Goal: Transaction & Acquisition: Purchase product/service

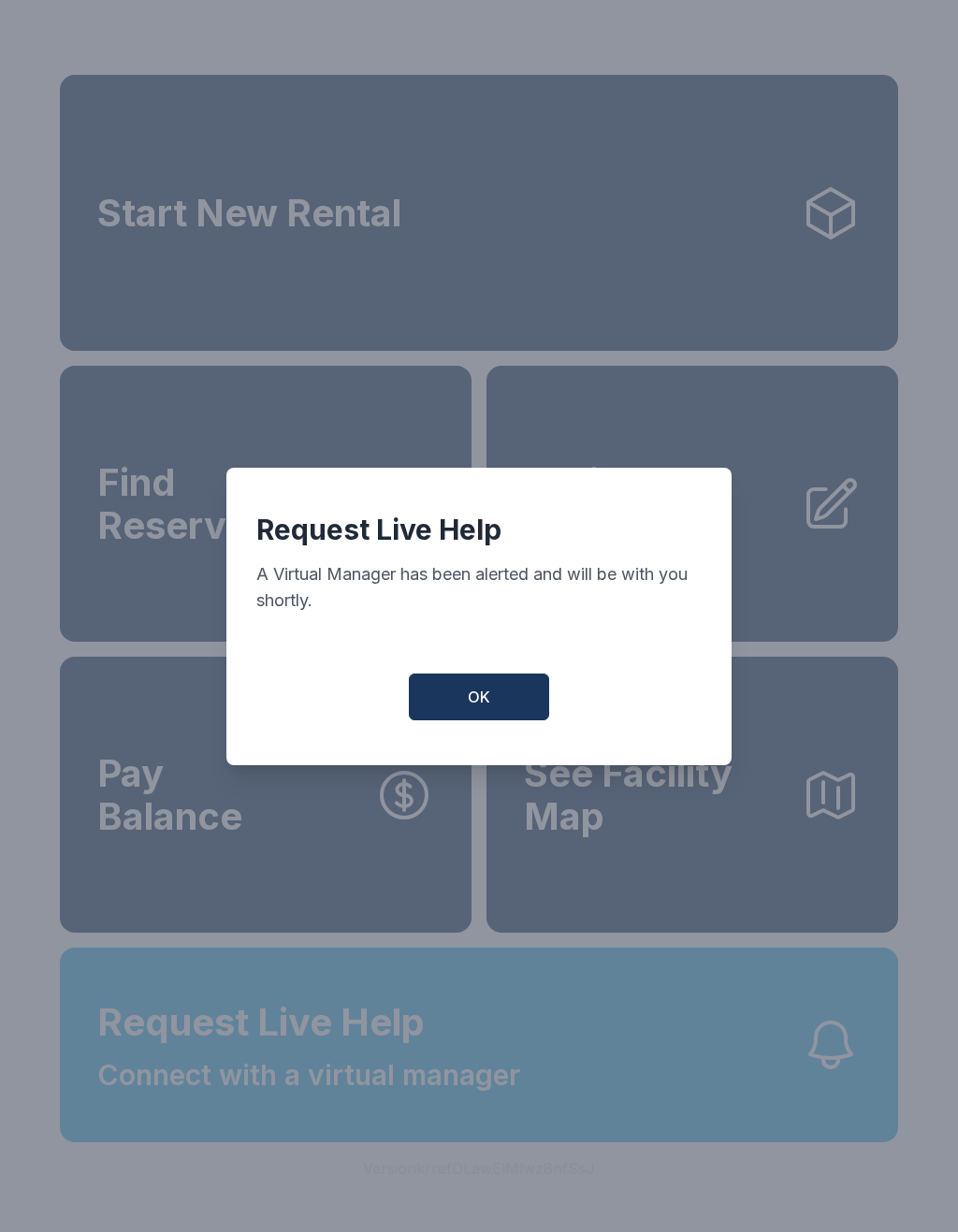
click at [517, 669] on div "Request Live Help A Virtual Manager has been alerted and will be with you short…" at bounding box center [479, 616] width 505 height 297
click at [502, 708] on button "OK" at bounding box center [479, 697] width 141 height 47
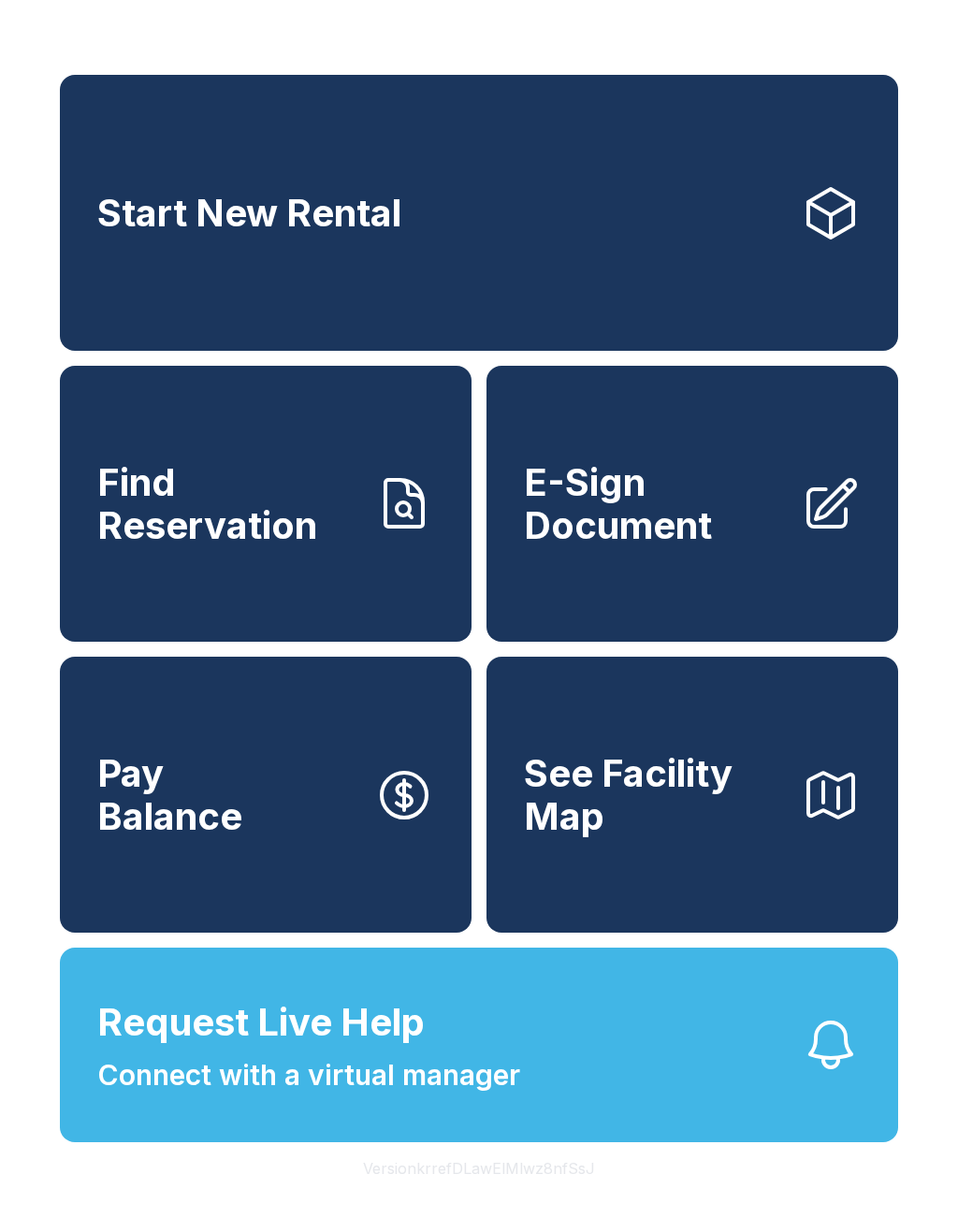
click at [654, 1081] on button "Request Live Help Connect with a virtual manager" at bounding box center [479, 1045] width 839 height 194
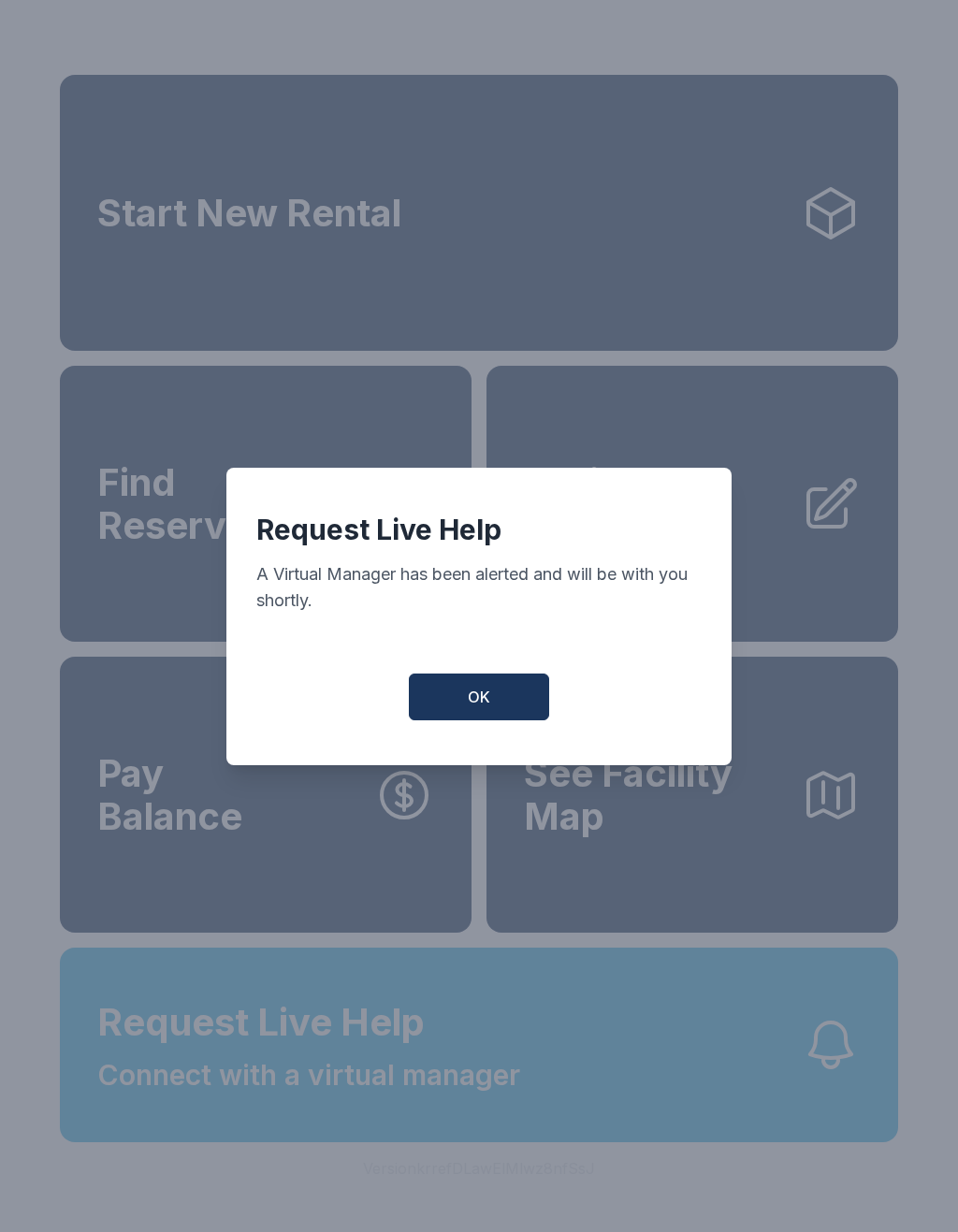
click at [483, 720] on button "OK" at bounding box center [479, 697] width 141 height 47
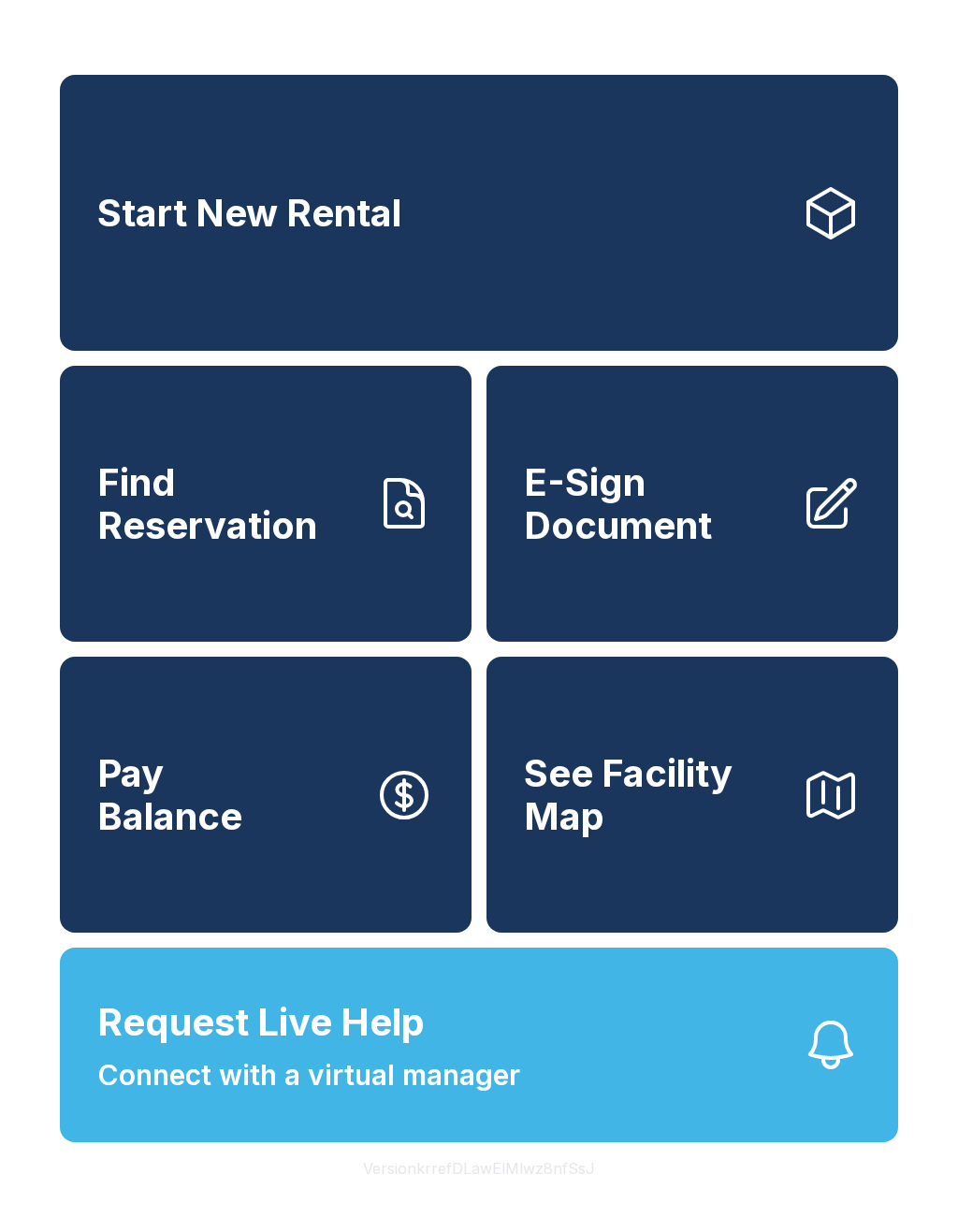
click at [588, 1089] on button "Request Live Help Connect with a virtual manager" at bounding box center [479, 1045] width 839 height 194
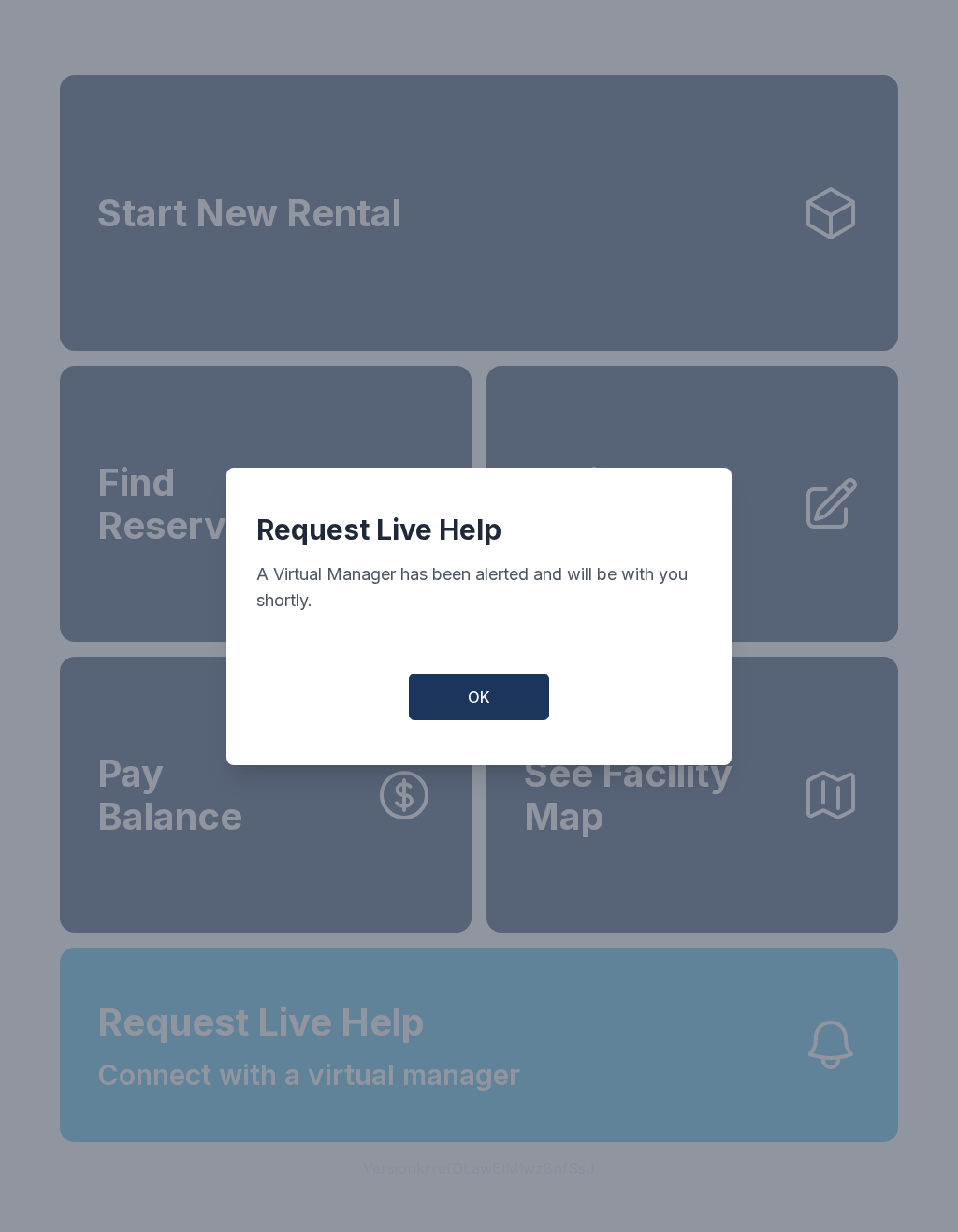
click at [465, 644] on div "Request Live Help A Virtual Manager has been alerted and will be with you short…" at bounding box center [479, 578] width 446 height 131
click at [498, 706] on button "OK" at bounding box center [479, 697] width 141 height 47
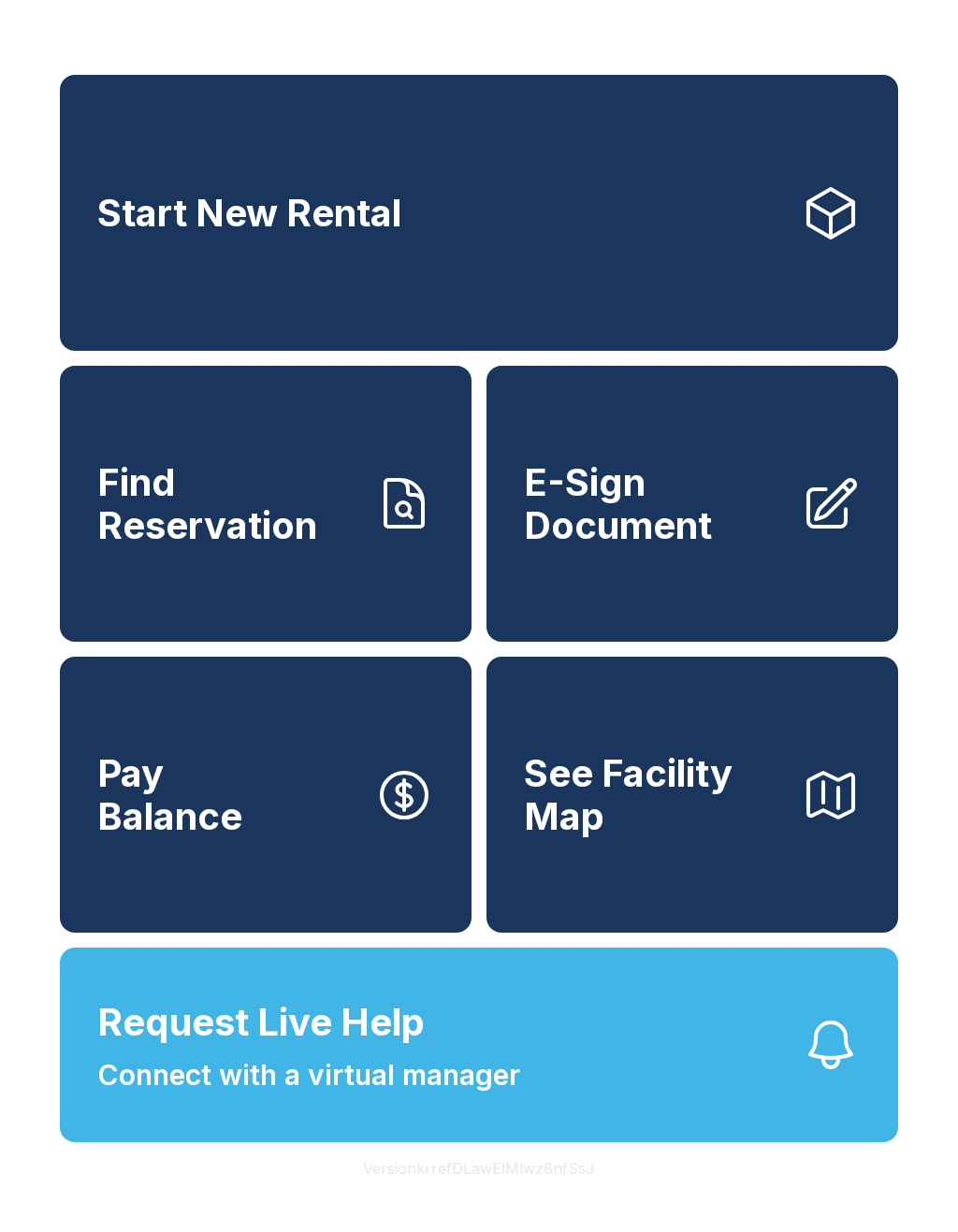
click at [763, 1118] on button "Request Live Help Connect with a virtual manager" at bounding box center [479, 1045] width 839 height 194
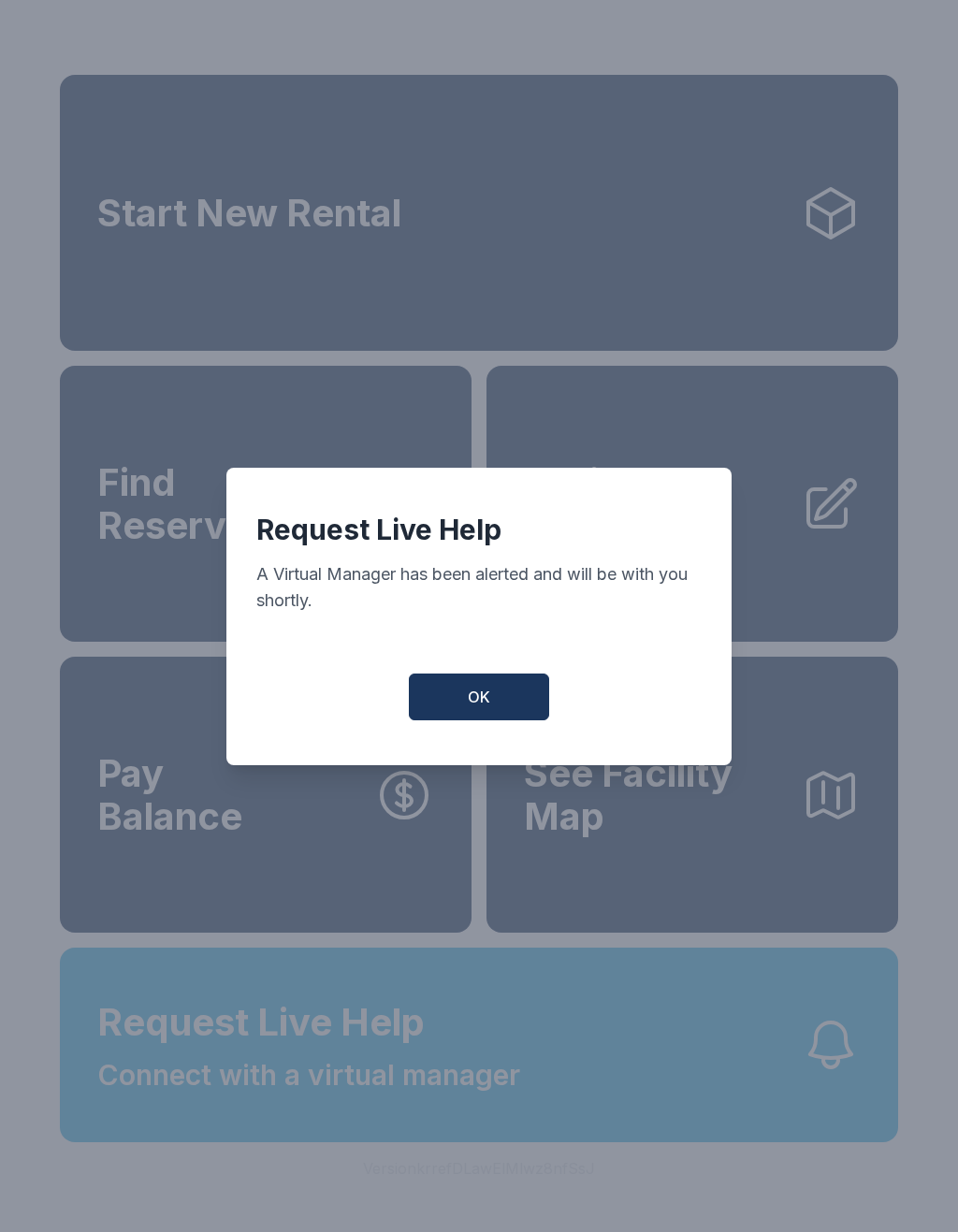
click at [470, 688] on button "OK" at bounding box center [479, 697] width 141 height 47
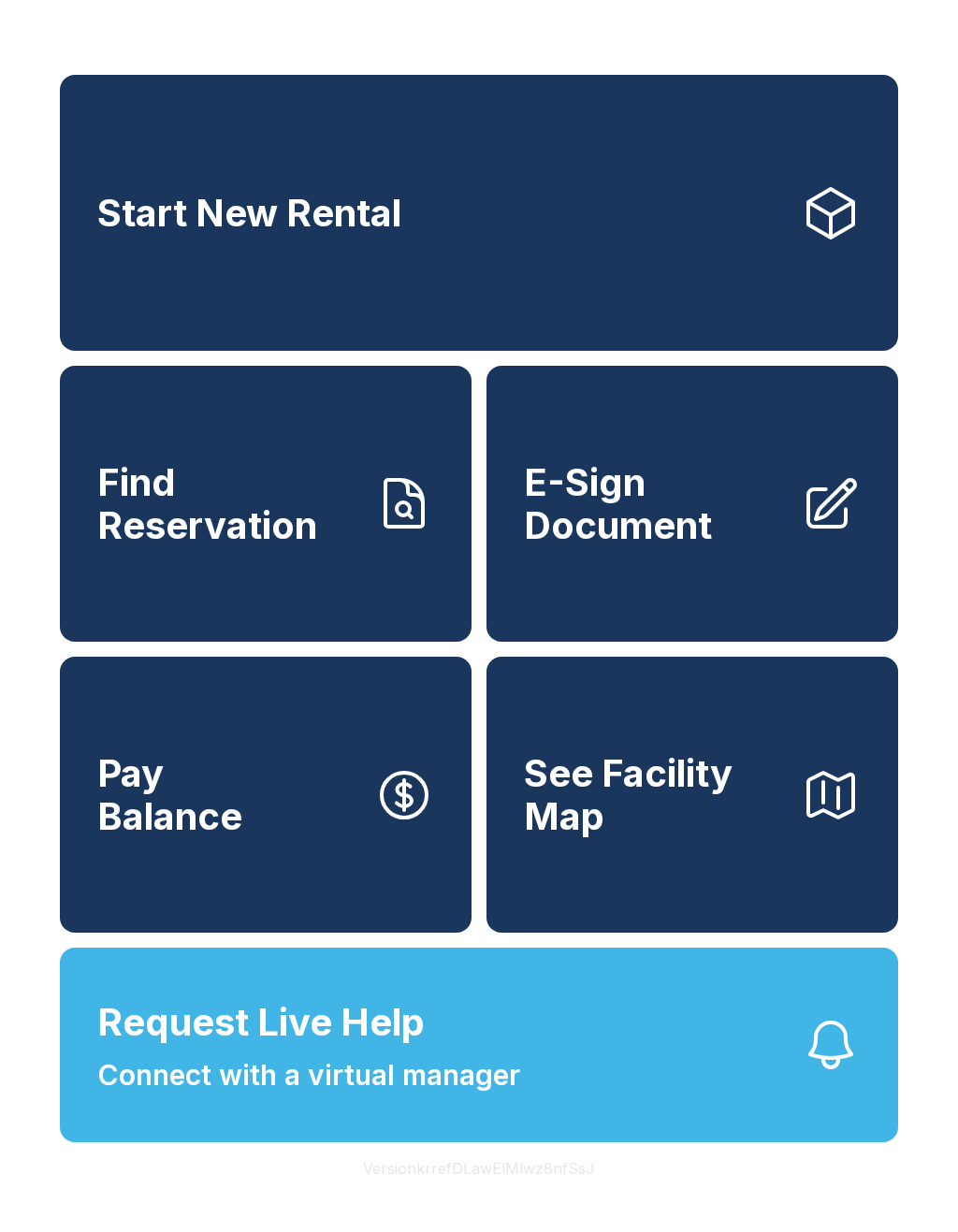
click at [640, 1067] on button "Request Live Help Connect with a virtual manager" at bounding box center [479, 1045] width 839 height 194
click at [720, 214] on div "Request Live Help A Virtual Manager has been alerted and will be with you short…" at bounding box center [479, 616] width 958 height 1232
click at [279, 547] on span "Find Reservation" at bounding box center [228, 503] width 262 height 85
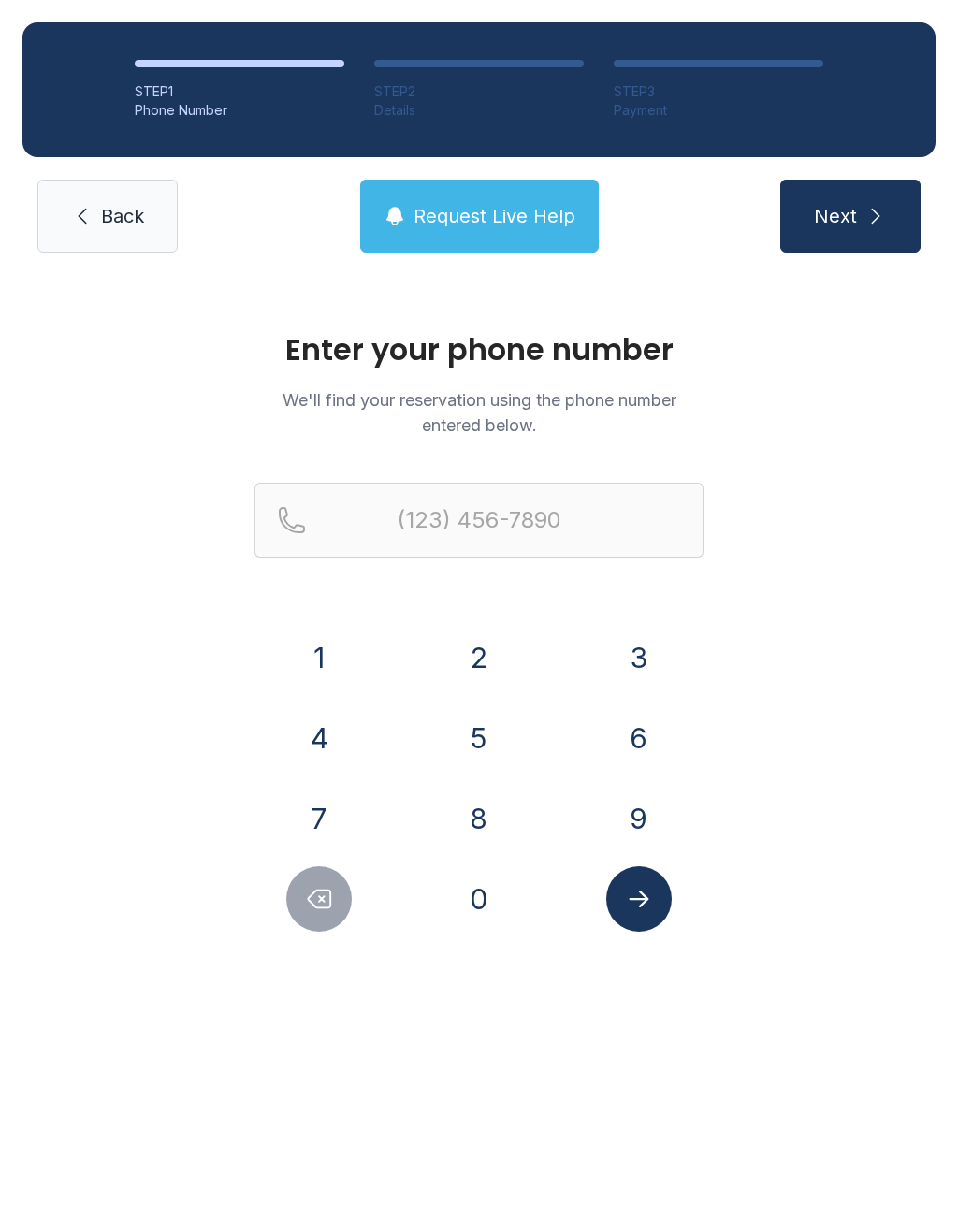
click at [370, 731] on div "4" at bounding box center [319, 738] width 130 height 65
click at [304, 827] on button "7" at bounding box center [319, 818] width 65 height 65
type input "(7"
click at [334, 903] on button "Delete number" at bounding box center [319, 899] width 65 height 65
click at [327, 742] on button "4" at bounding box center [319, 738] width 65 height 65
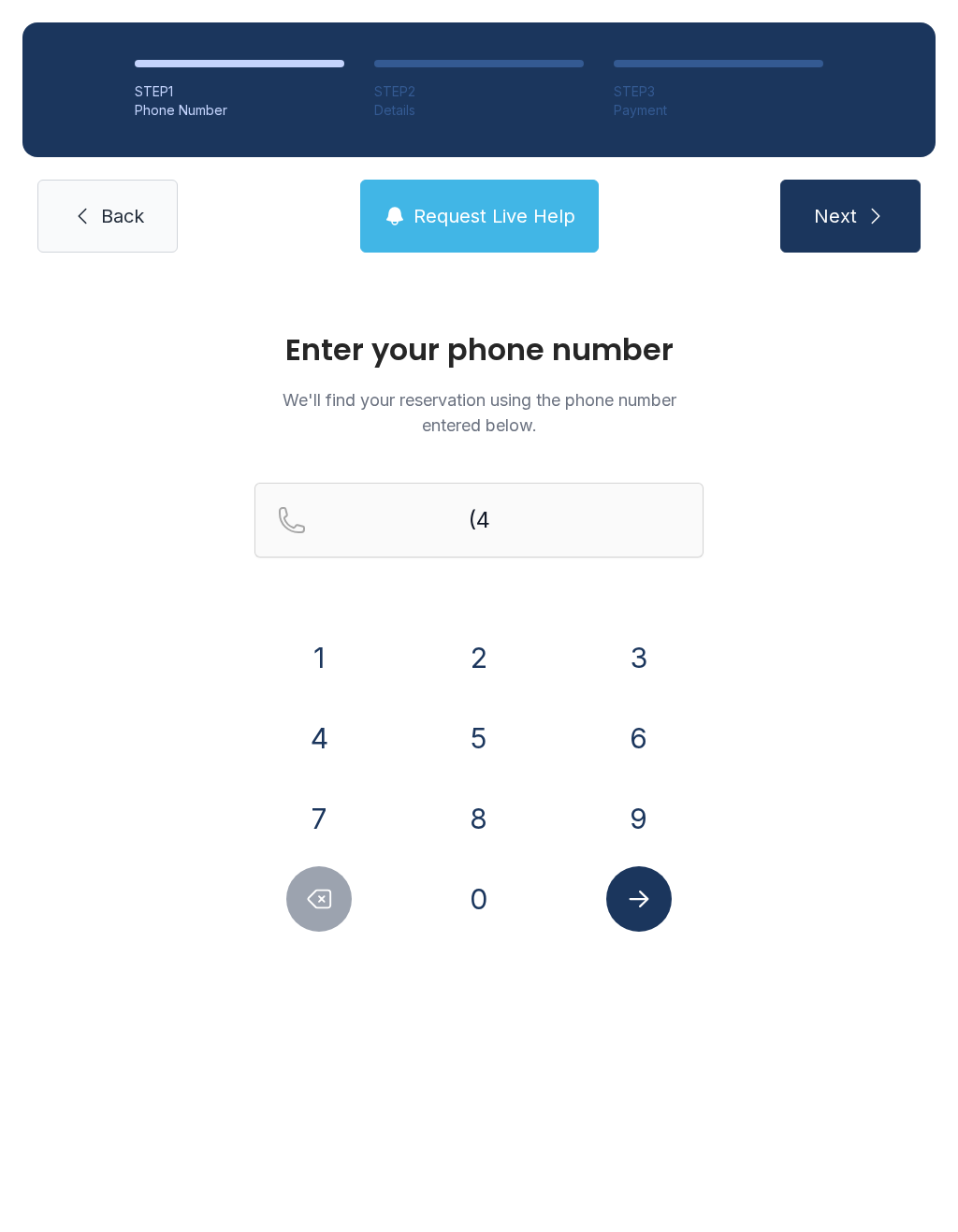
click at [317, 798] on button "7" at bounding box center [319, 818] width 65 height 65
click at [492, 812] on button "8" at bounding box center [479, 818] width 65 height 65
click at [634, 654] on button "3" at bounding box center [639, 657] width 65 height 65
click at [311, 638] on button "1" at bounding box center [319, 657] width 65 height 65
click at [494, 811] on button "8" at bounding box center [479, 818] width 65 height 65
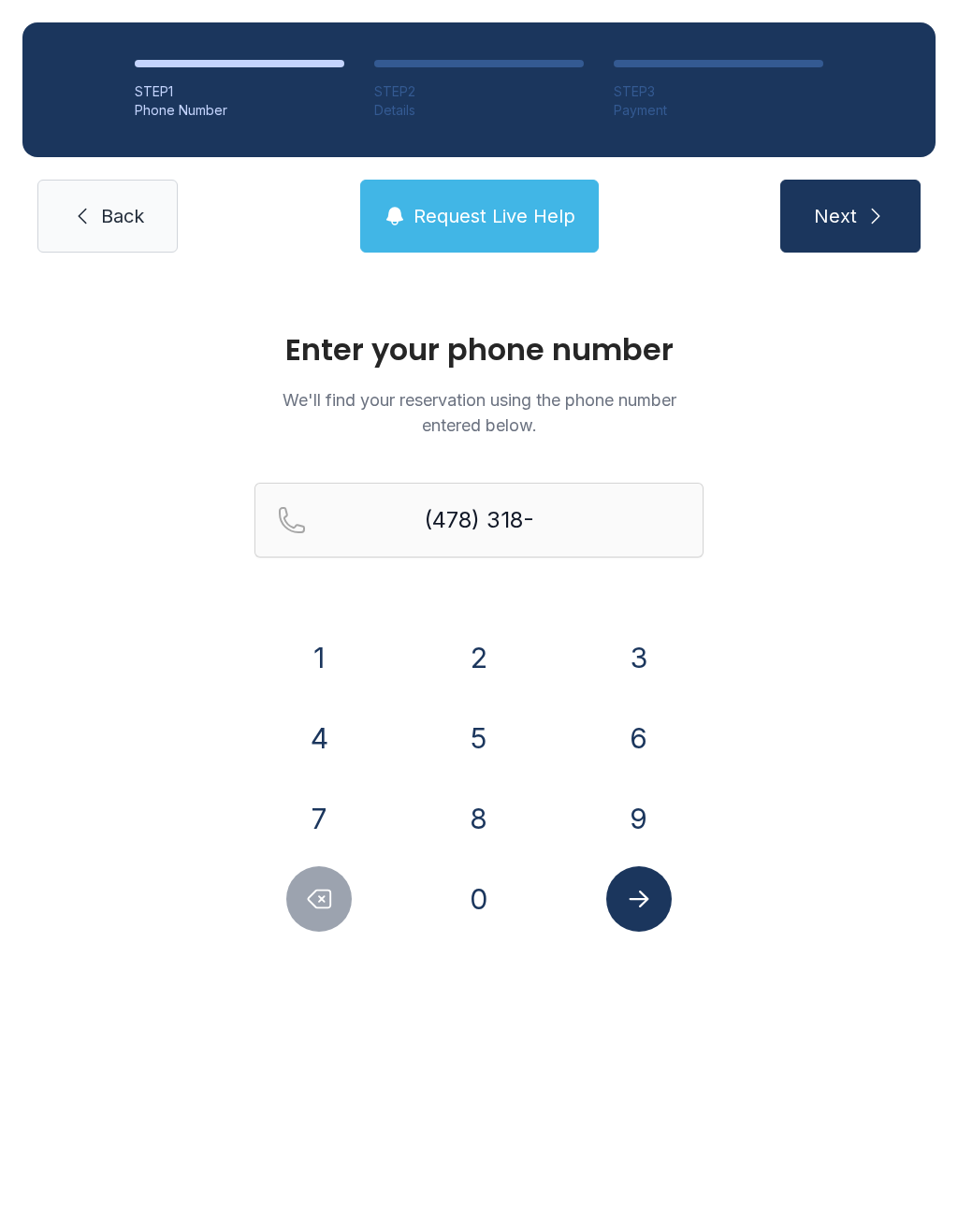
click at [477, 726] on button "5" at bounding box center [479, 738] width 65 height 65
click at [475, 877] on button "0" at bounding box center [479, 899] width 65 height 65
click at [659, 641] on button "3" at bounding box center [639, 657] width 65 height 65
click at [659, 640] on button "3" at bounding box center [639, 657] width 65 height 65
type input "[PHONE_NUMBER]"
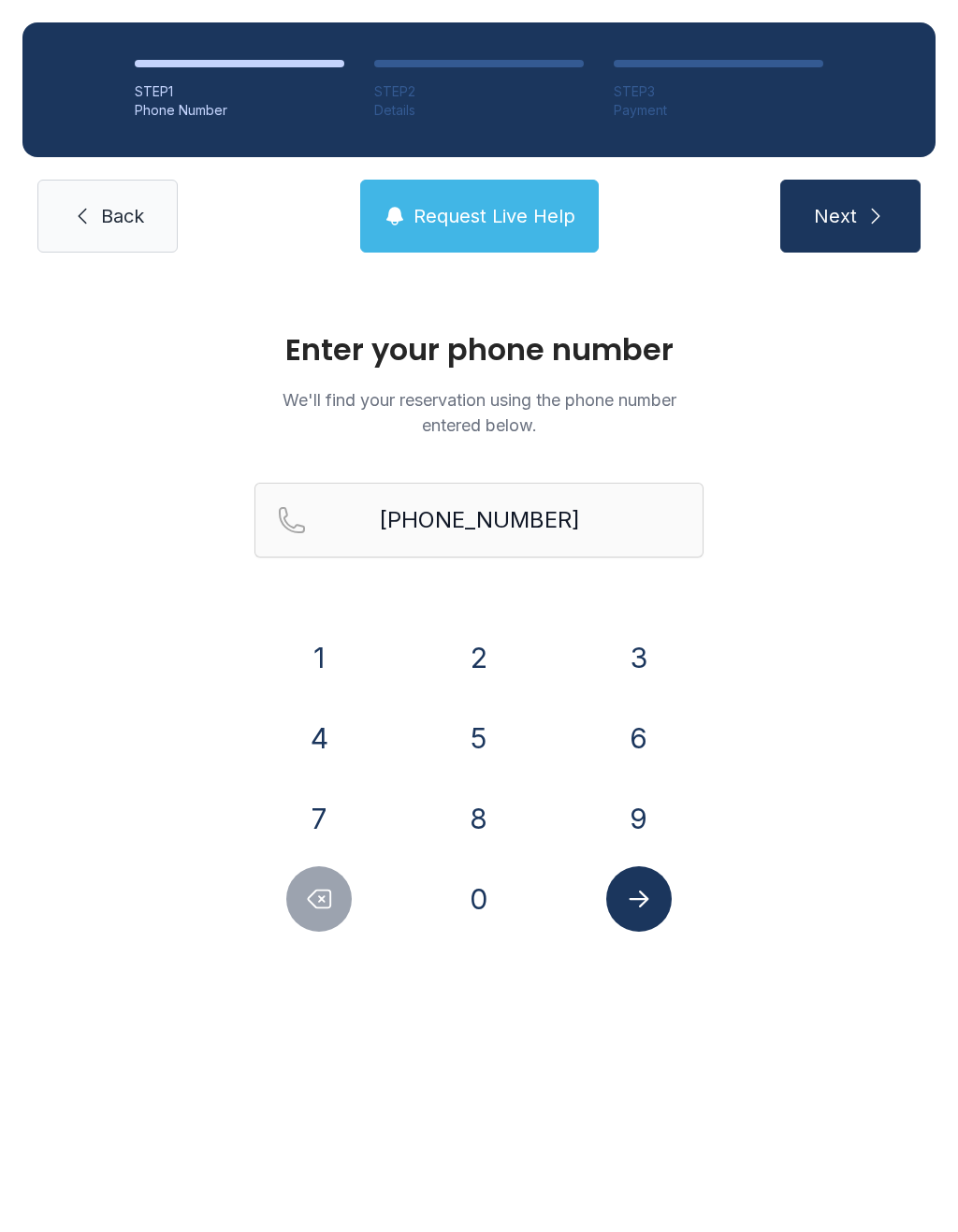
click at [649, 897] on icon "Submit lookup form" at bounding box center [638, 898] width 28 height 28
select select "**"
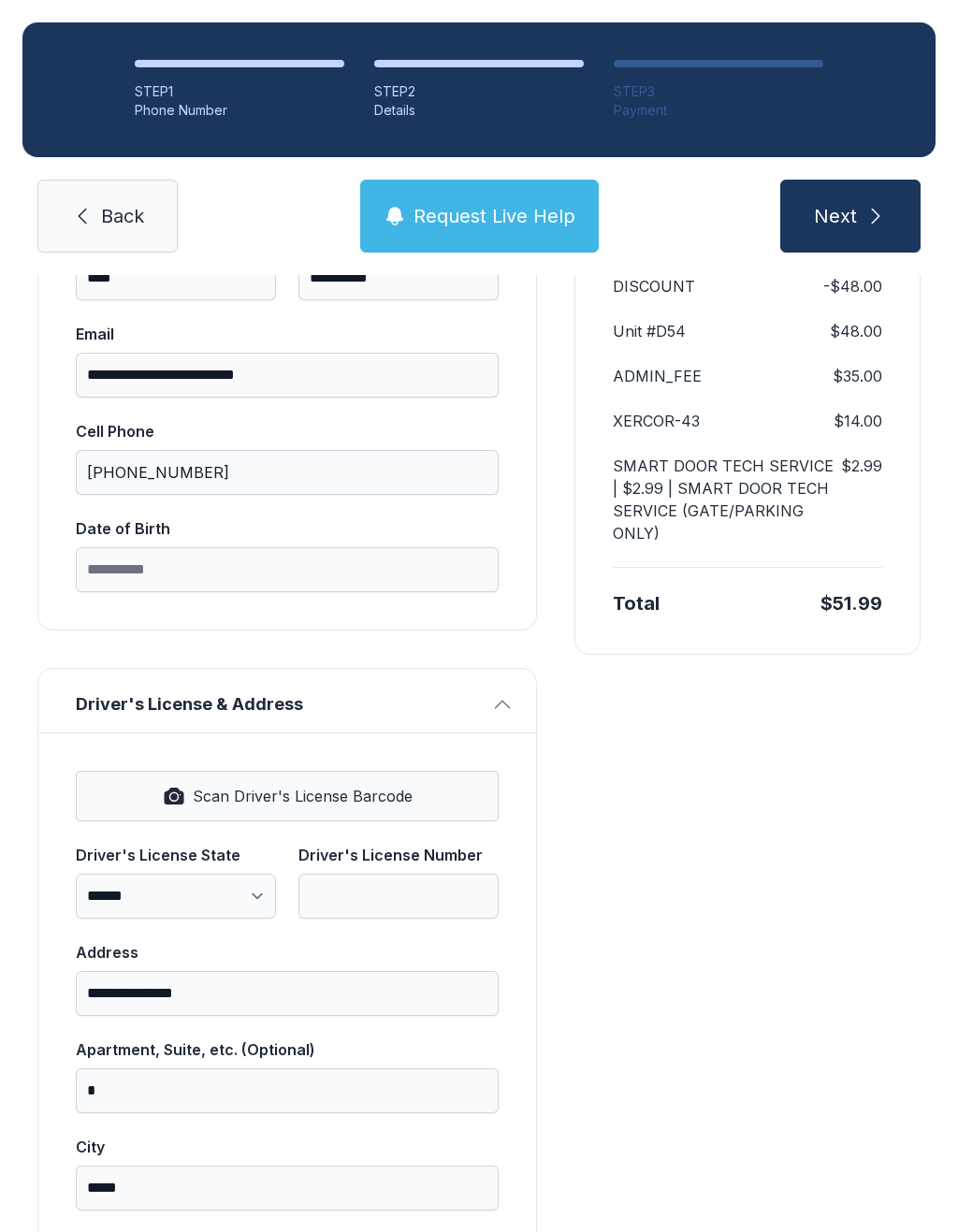
scroll to position [282, 0]
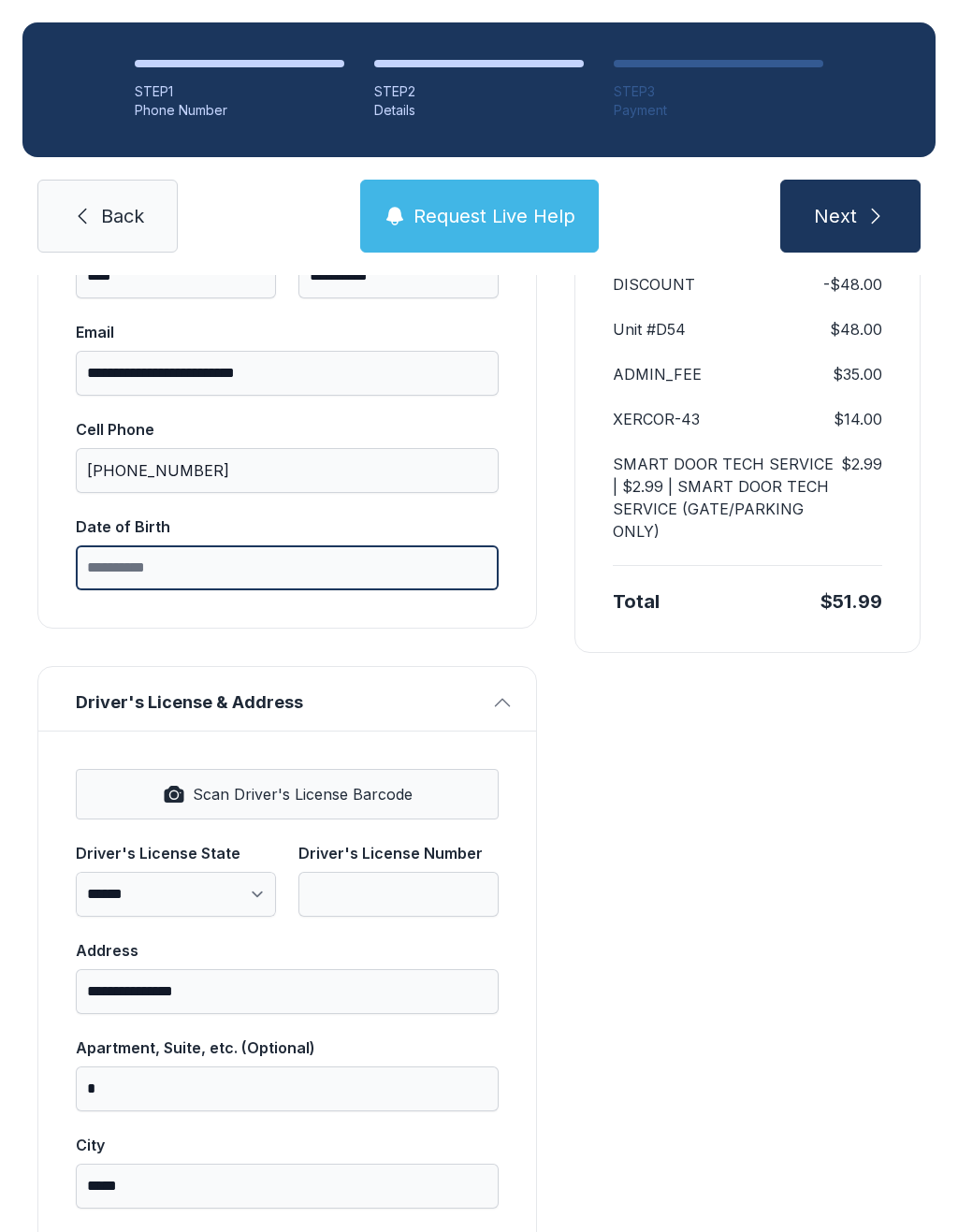
click at [276, 558] on input "Date of Birth" at bounding box center [287, 568] width 423 height 45
type input "**********"
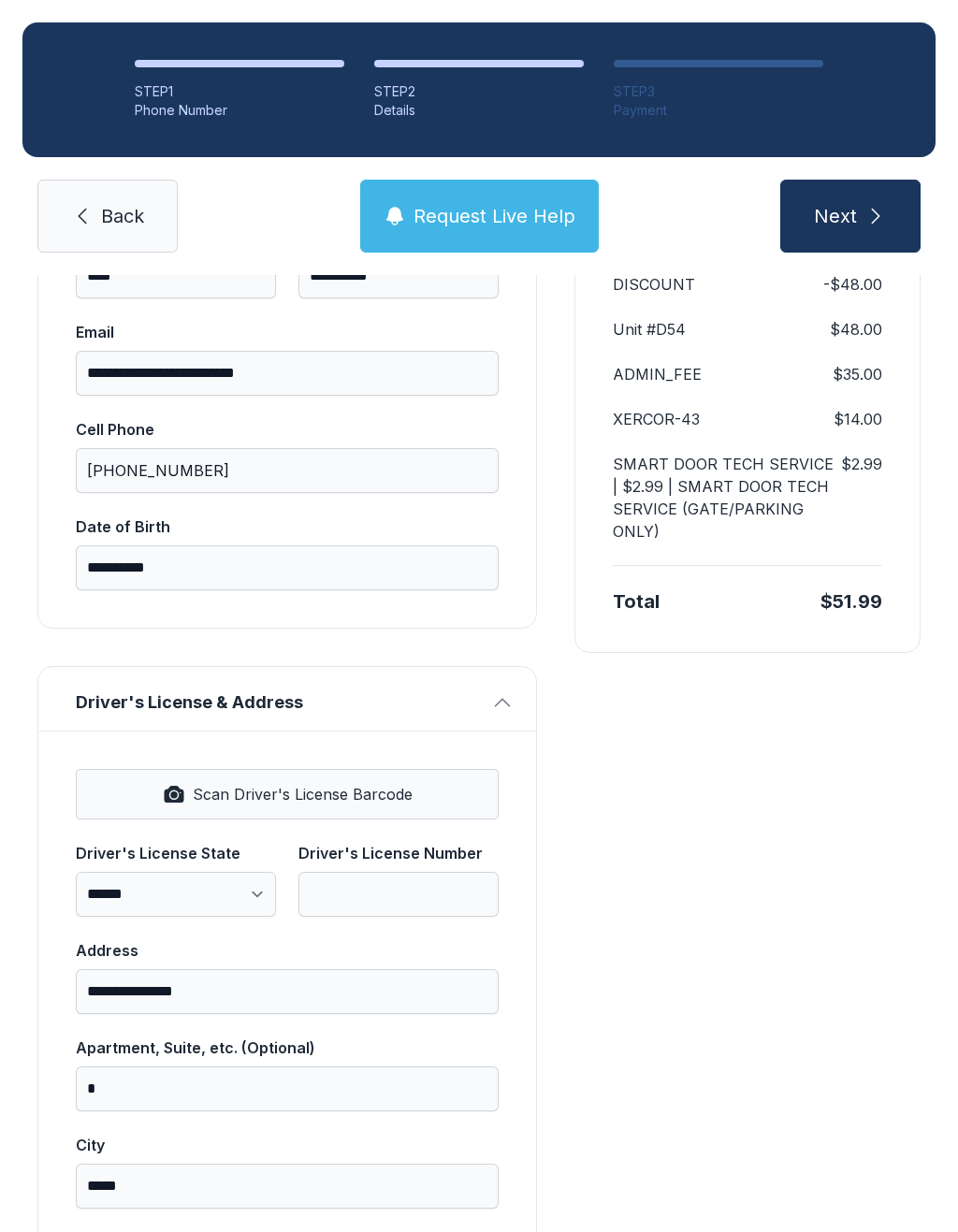
click at [310, 794] on span "Scan Driver's License Barcode" at bounding box center [302, 793] width 220 height 22
select select "**"
type input "*********"
type input "**********"
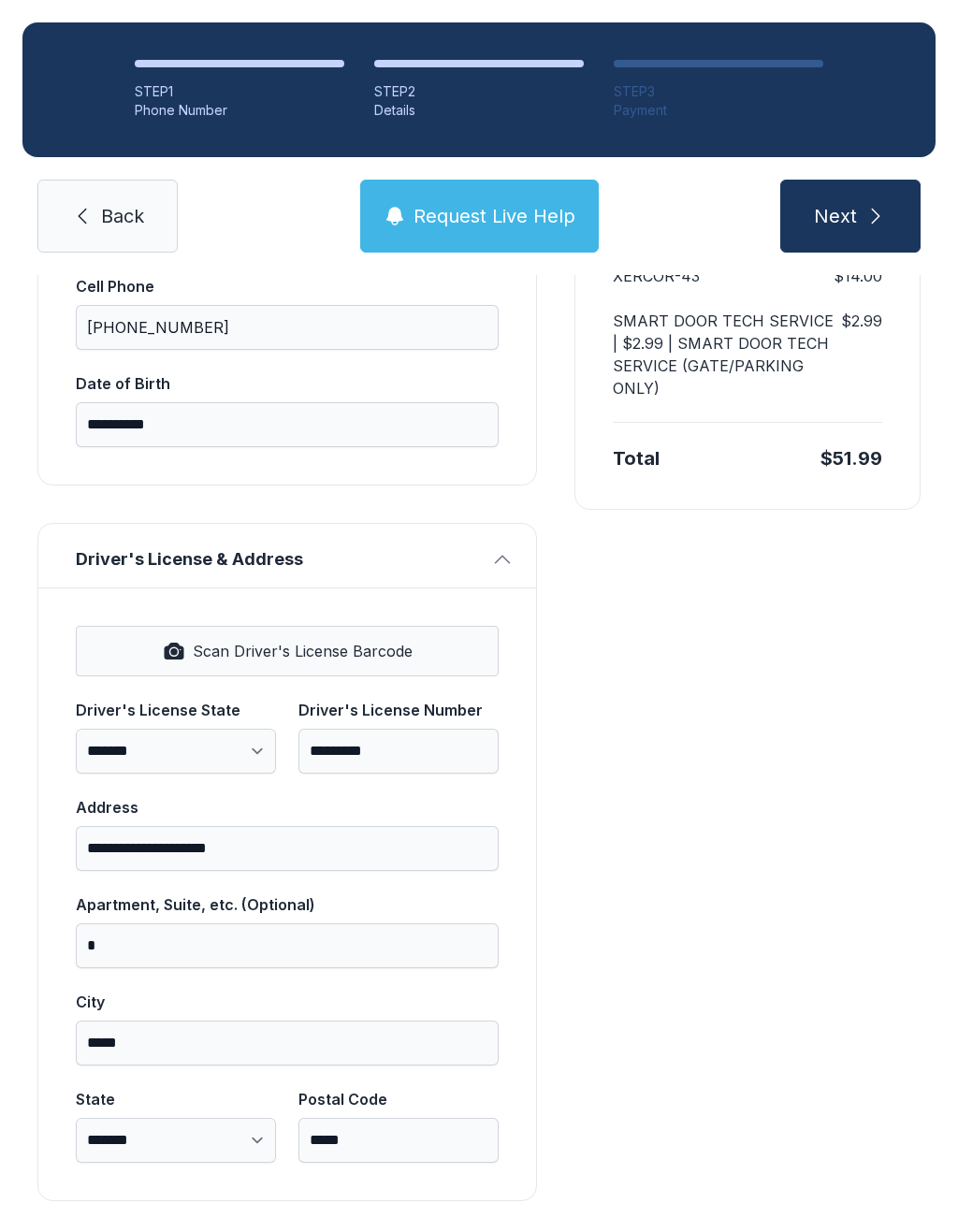
scroll to position [423, 0]
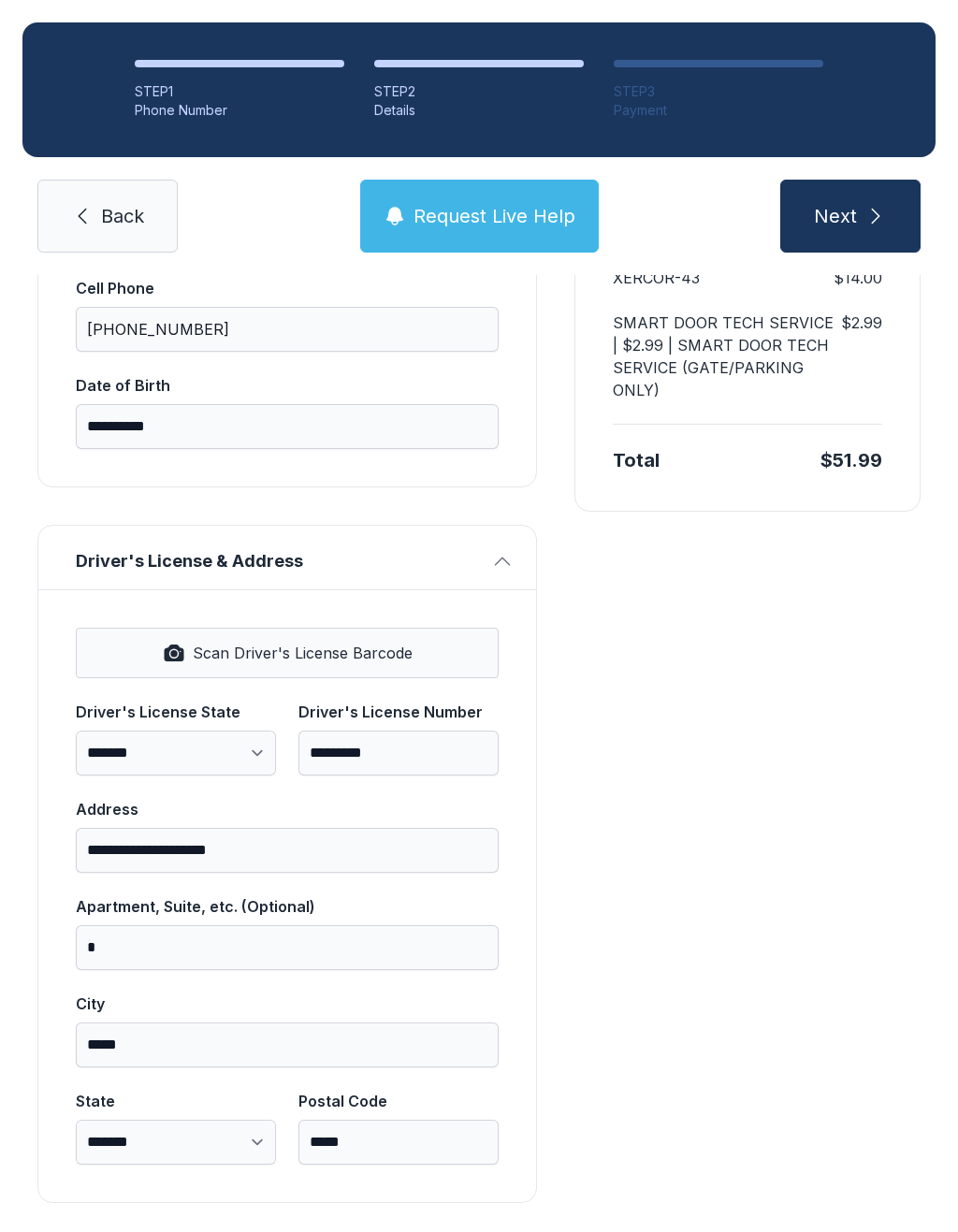
click at [870, 202] on button "Next" at bounding box center [851, 217] width 141 height 73
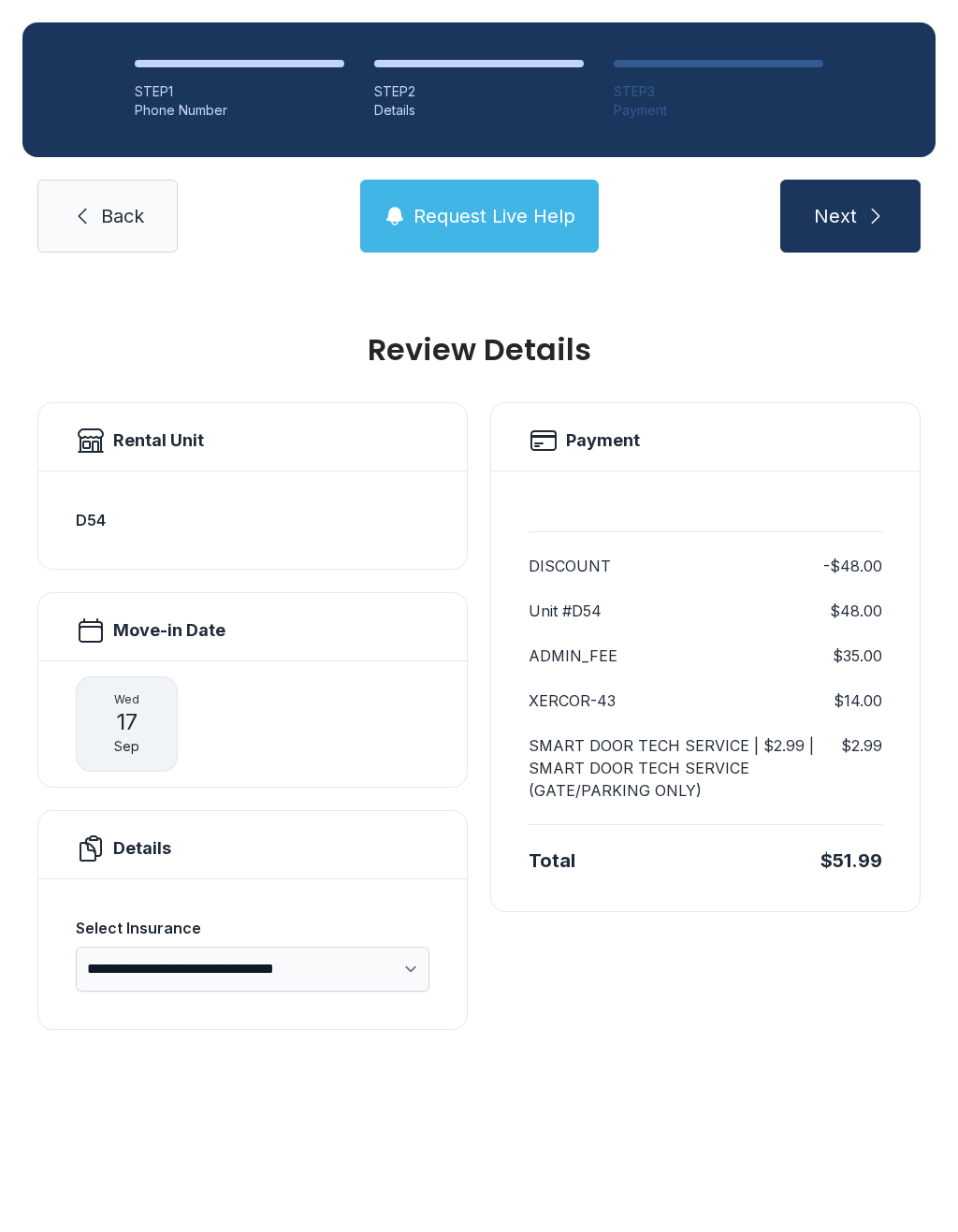
scroll to position [0, 0]
click at [147, 730] on div "[DATE]" at bounding box center [127, 724] width 102 height 95
click at [127, 737] on span "Sep" at bounding box center [127, 746] width 25 height 18
click at [208, 642] on h2 "Move-in Date" at bounding box center [169, 629] width 113 height 26
click at [184, 627] on h2 "Move-in Date" at bounding box center [169, 629] width 113 height 26
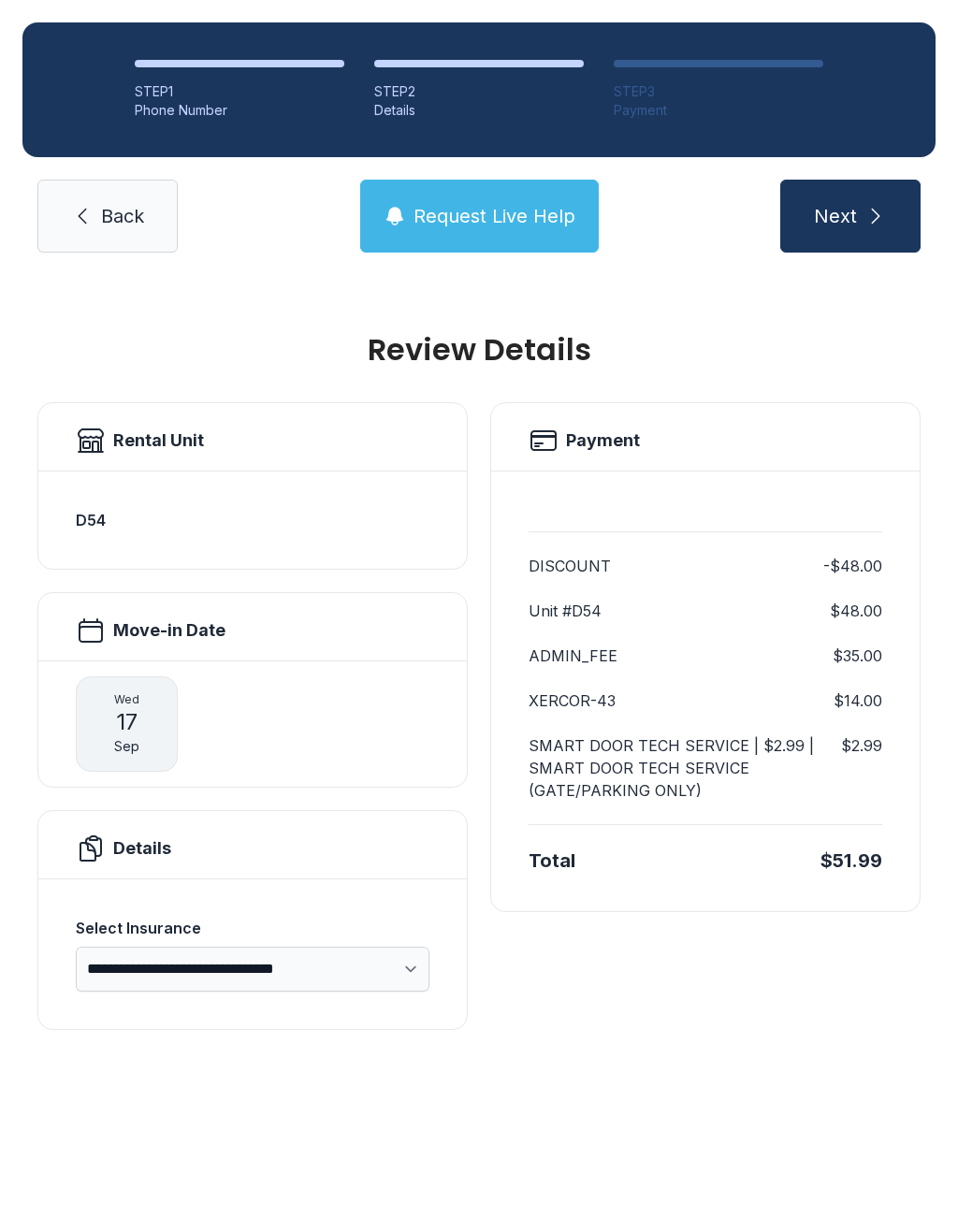
click at [137, 750] on span "Sep" at bounding box center [127, 746] width 25 height 18
click at [143, 843] on h2 "Details" at bounding box center [142, 848] width 58 height 26
click at [114, 627] on h2 "Move-in Date" at bounding box center [169, 629] width 113 height 26
click at [91, 616] on icon at bounding box center [91, 630] width 30 height 30
click at [109, 619] on div "Move-in Date" at bounding box center [252, 630] width 353 height 30
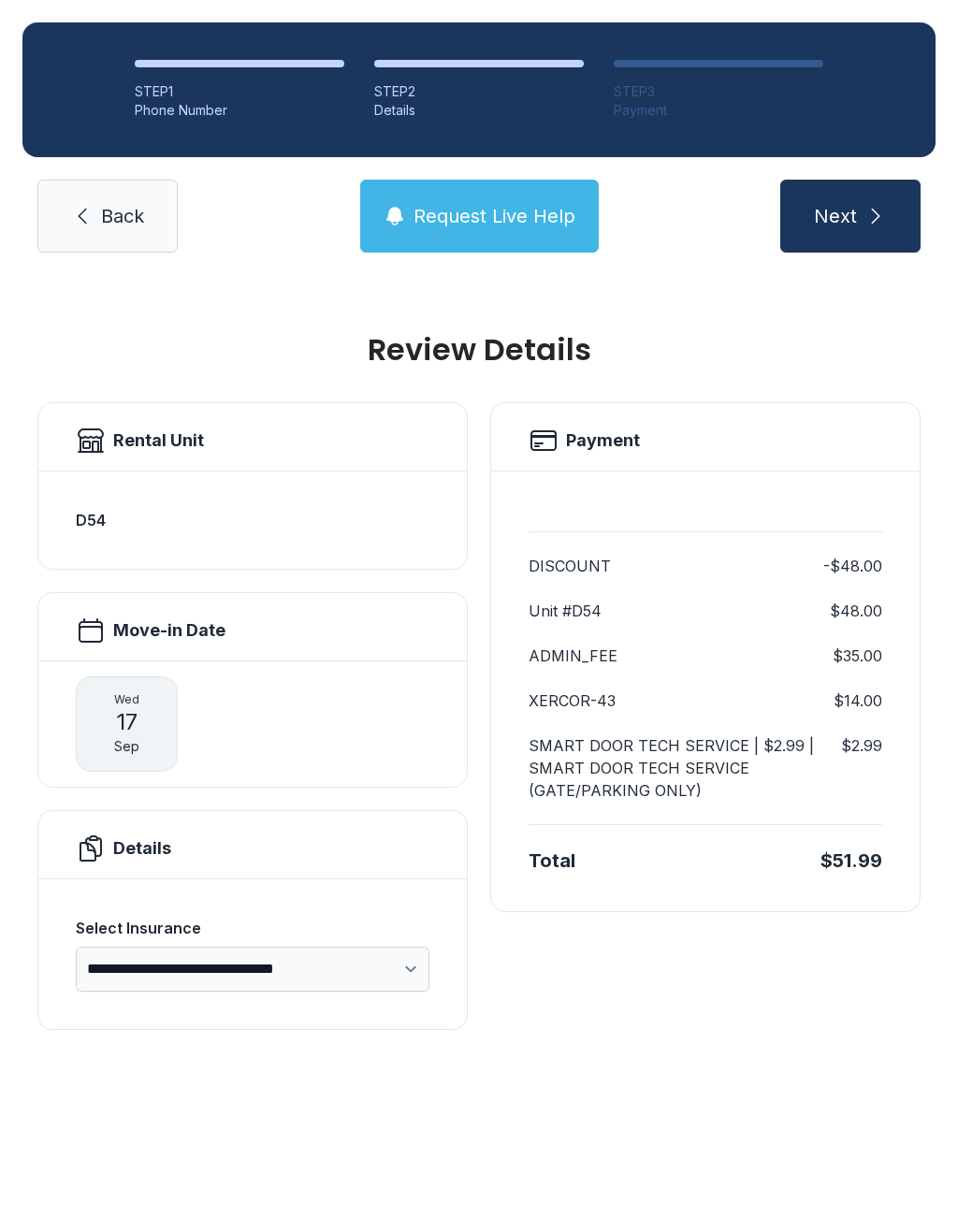
click at [156, 650] on div "Move-in Date" at bounding box center [252, 627] width 428 height 67
click at [119, 682] on div "[DATE]" at bounding box center [127, 724] width 102 height 95
click at [125, 813] on div "Details" at bounding box center [252, 845] width 428 height 67
click at [393, 849] on div "Details" at bounding box center [252, 848] width 353 height 30
click at [392, 848] on div "Details" at bounding box center [252, 848] width 353 height 30
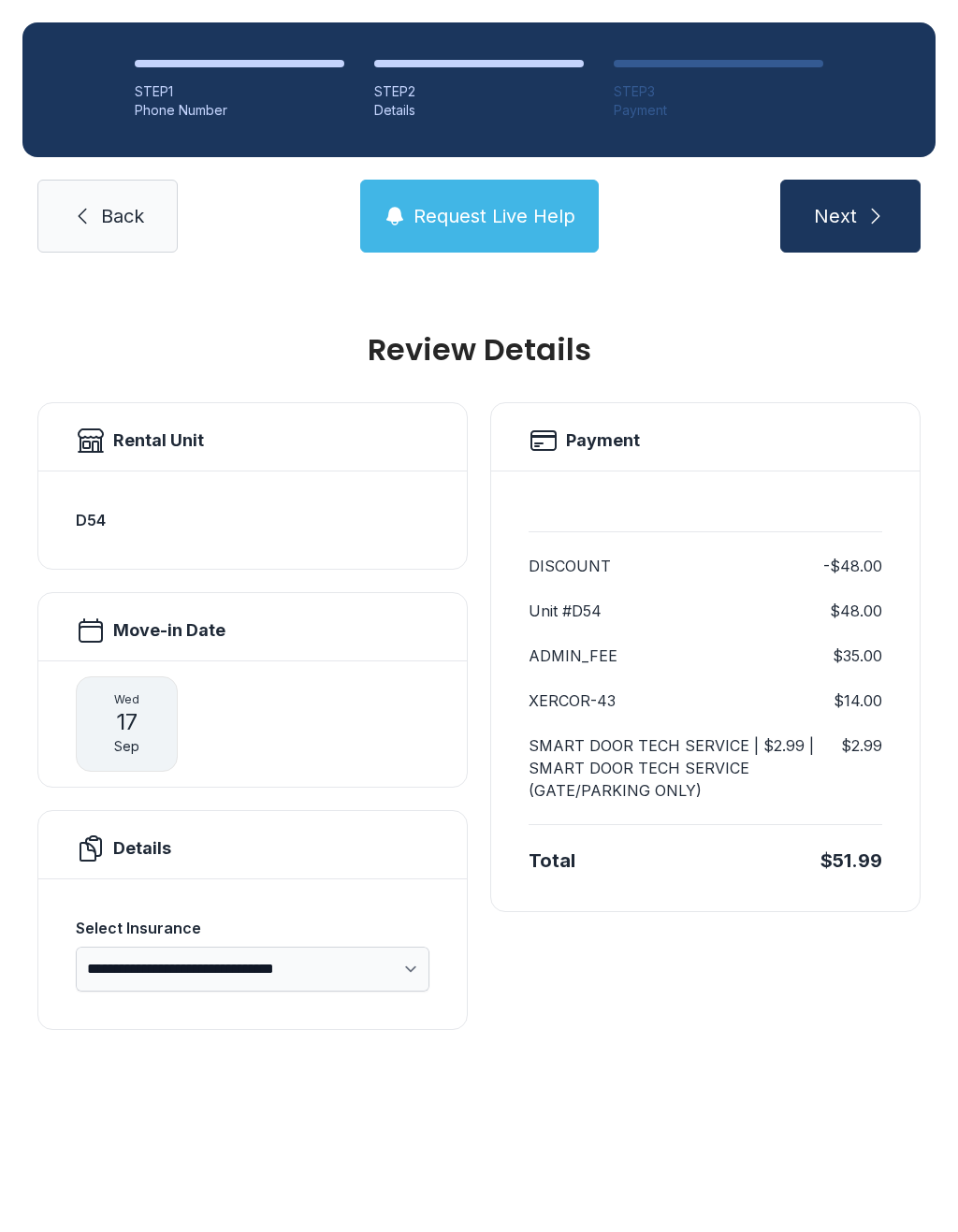
click at [370, 847] on div "Details" at bounding box center [252, 848] width 353 height 30
click at [550, 205] on span "Request Live Help" at bounding box center [495, 216] width 162 height 26
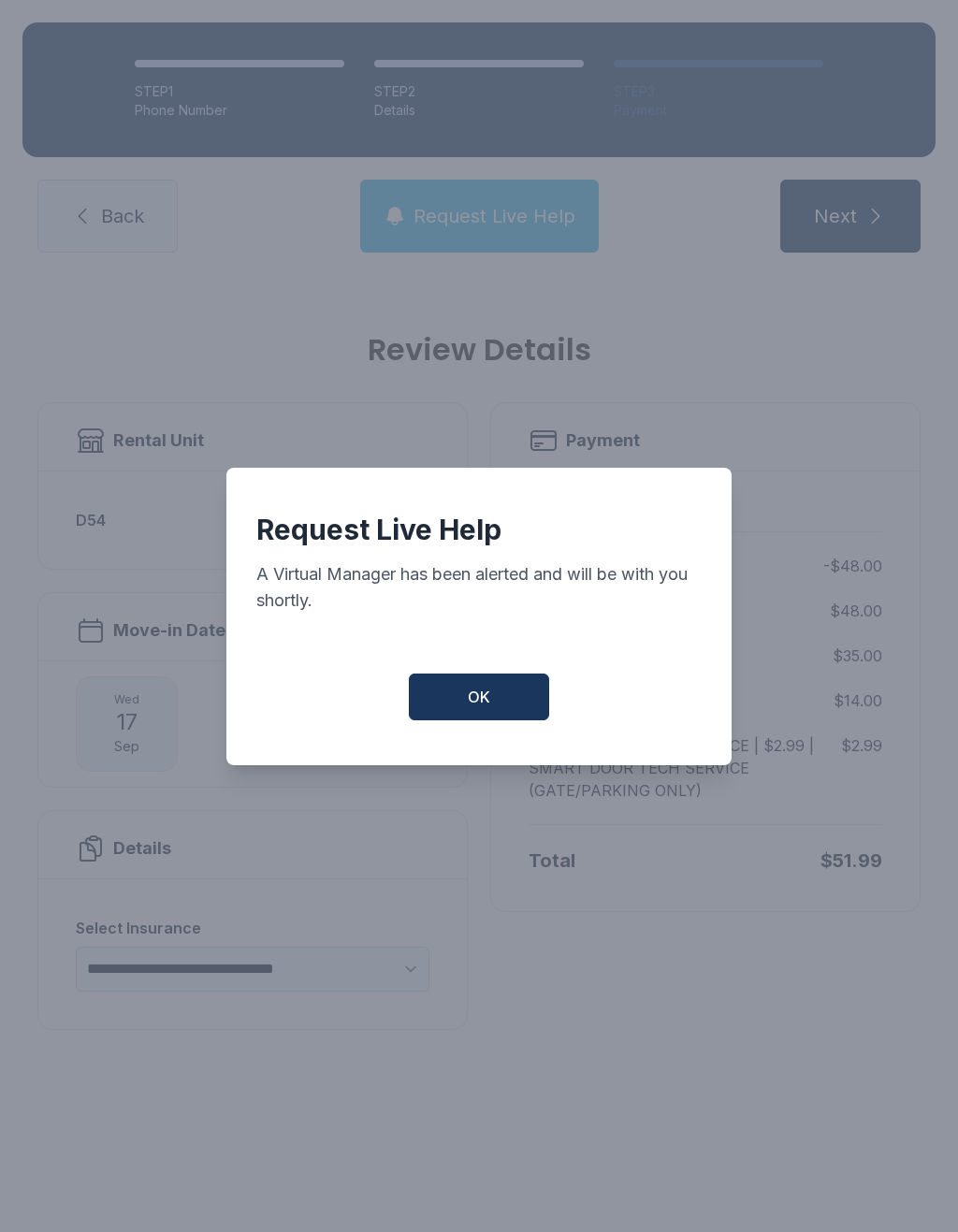
click at [477, 720] on button "OK" at bounding box center [479, 697] width 141 height 47
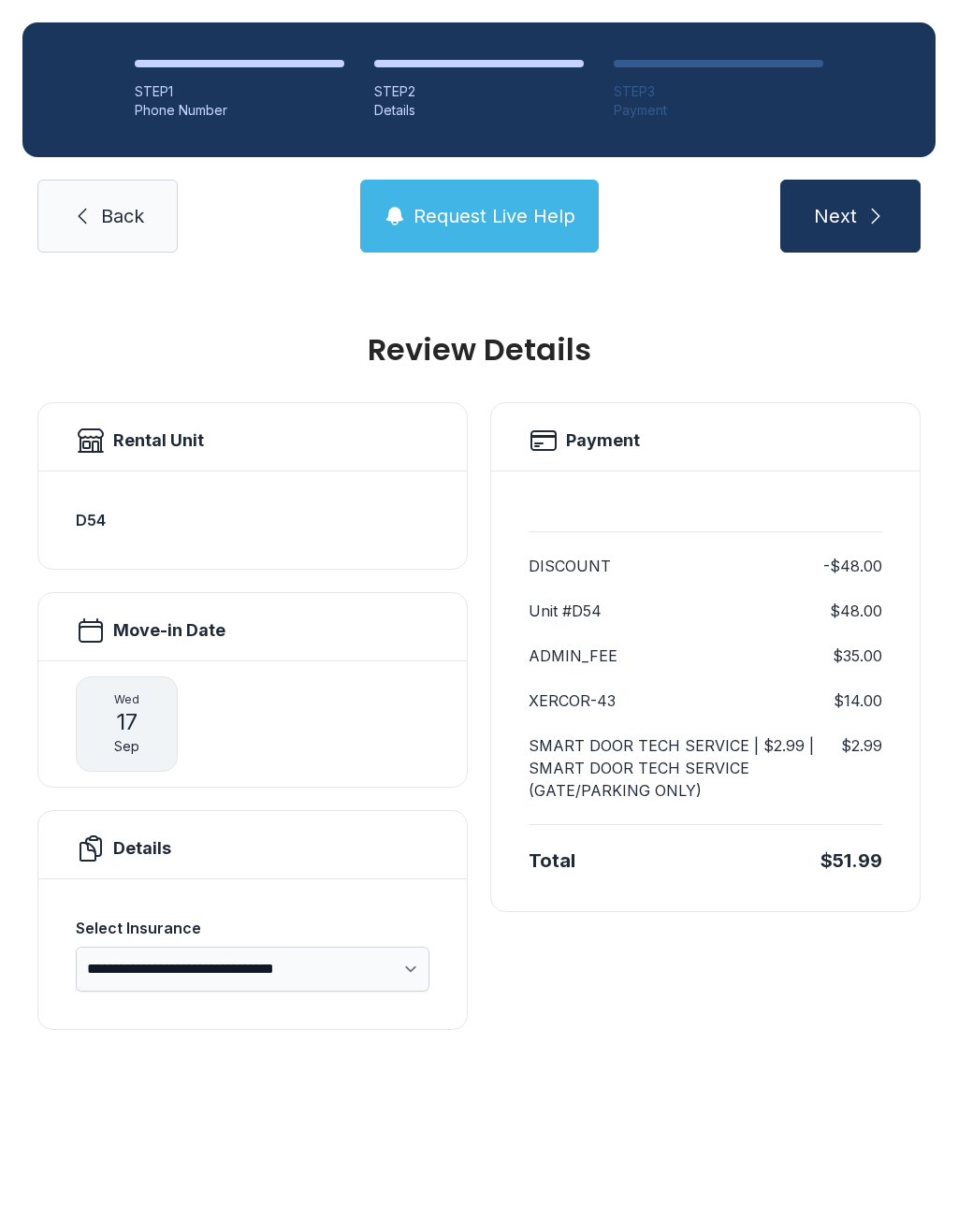
click at [867, 220] on icon "submit" at bounding box center [875, 216] width 22 height 22
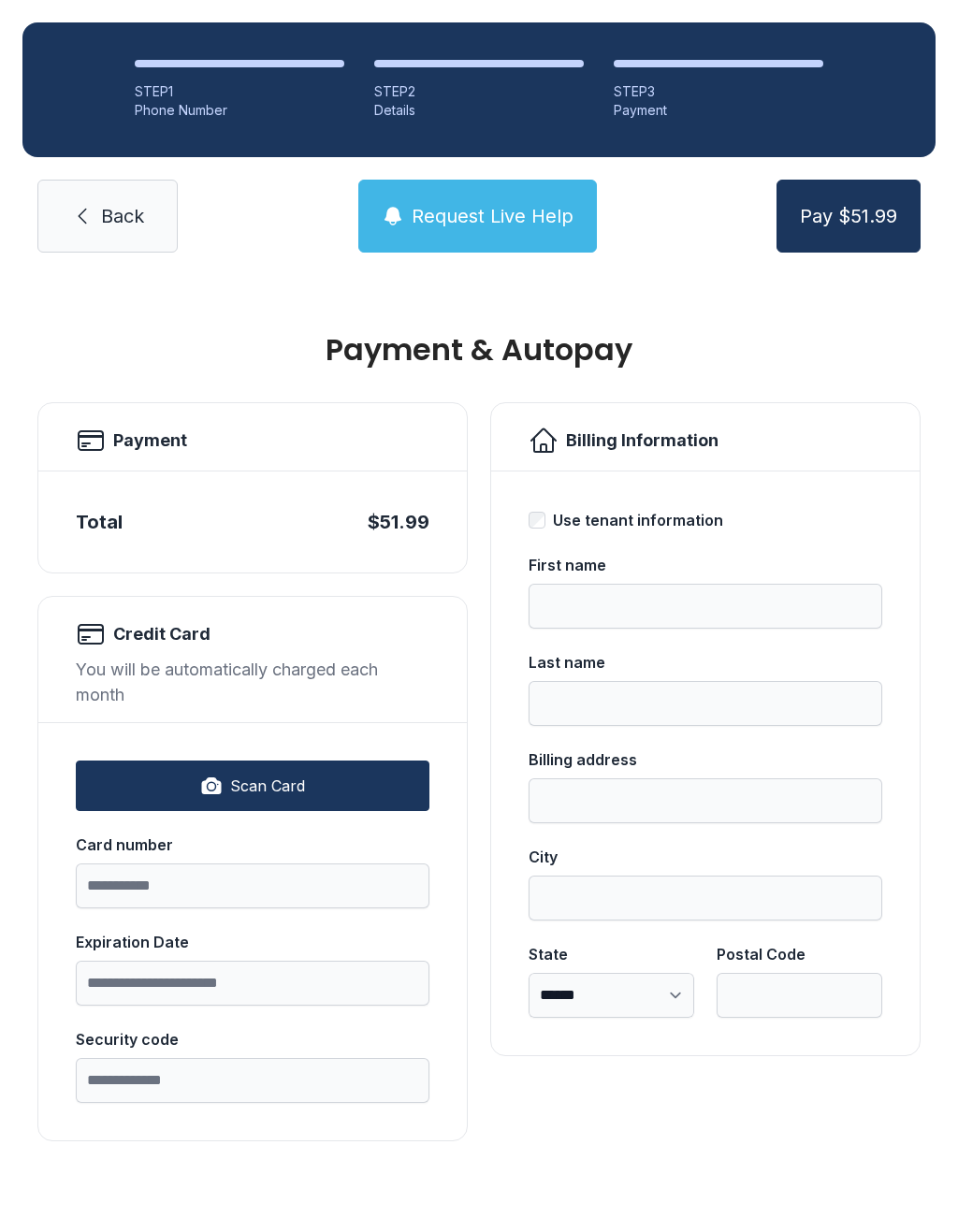
click at [304, 795] on span "Scan Card" at bounding box center [268, 785] width 75 height 22
click at [235, 869] on input "Card number" at bounding box center [252, 886] width 353 height 45
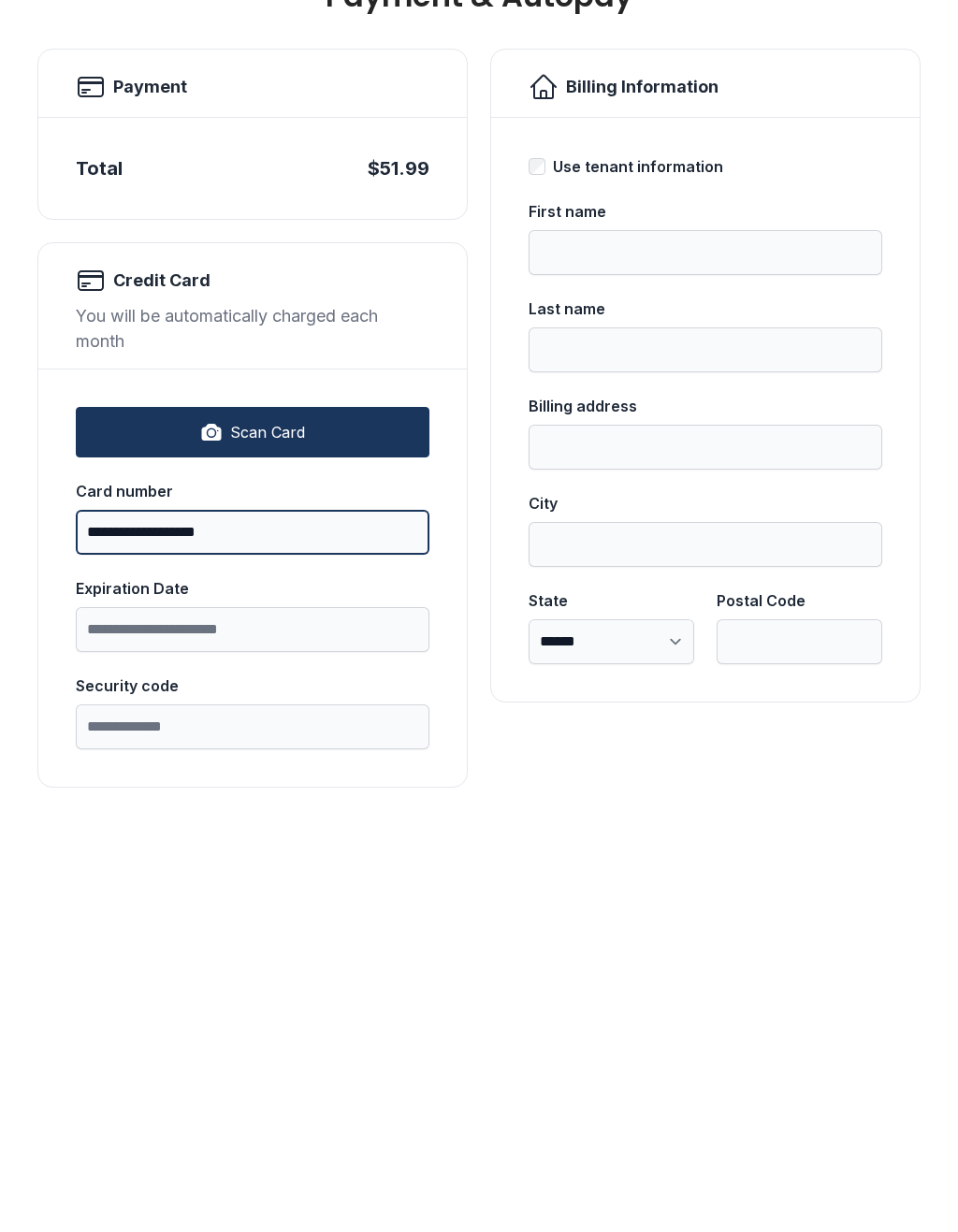
type input "**********"
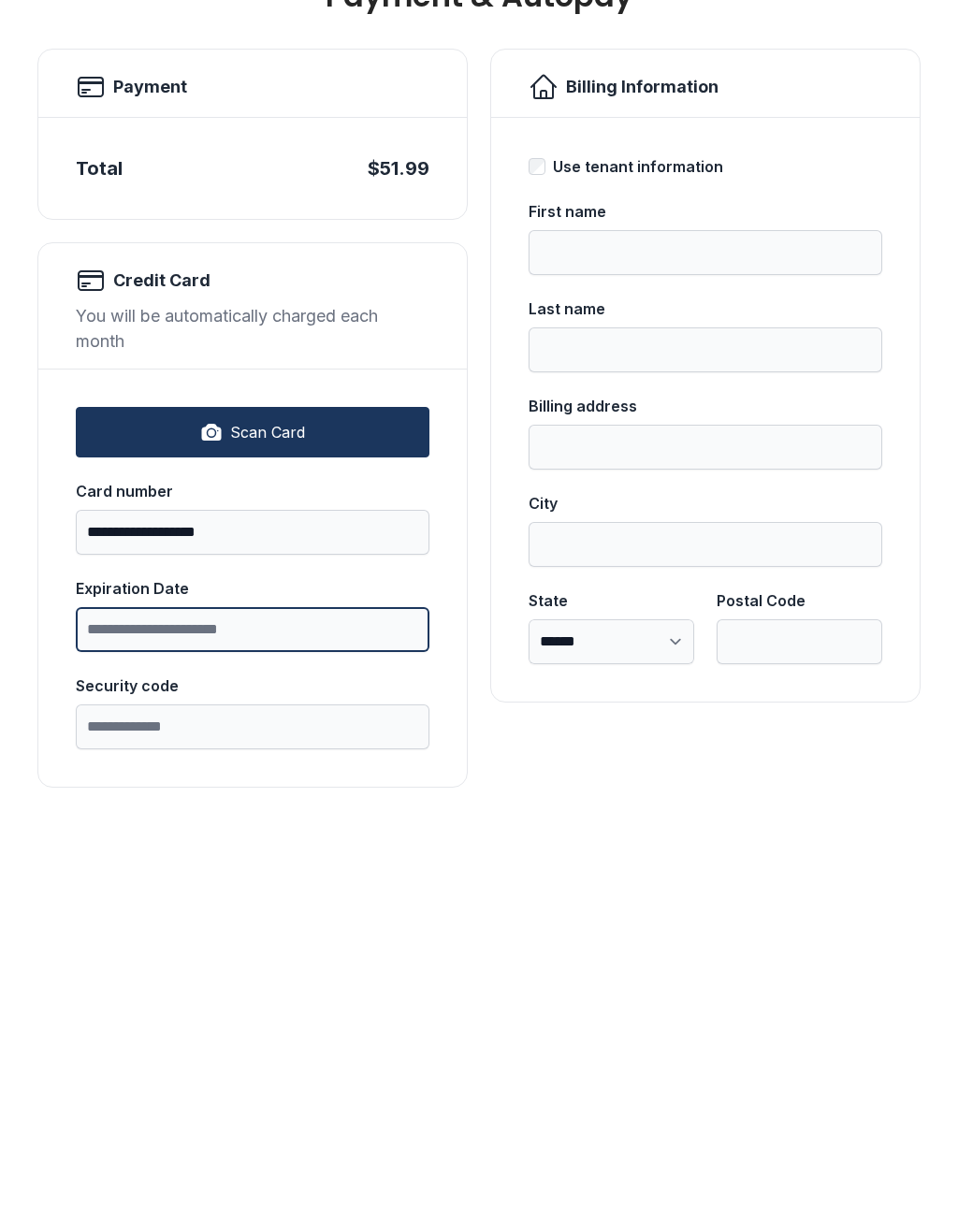
click at [274, 961] on input "Expiration Date" at bounding box center [252, 983] width 353 height 45
type input "*"
type input "*****"
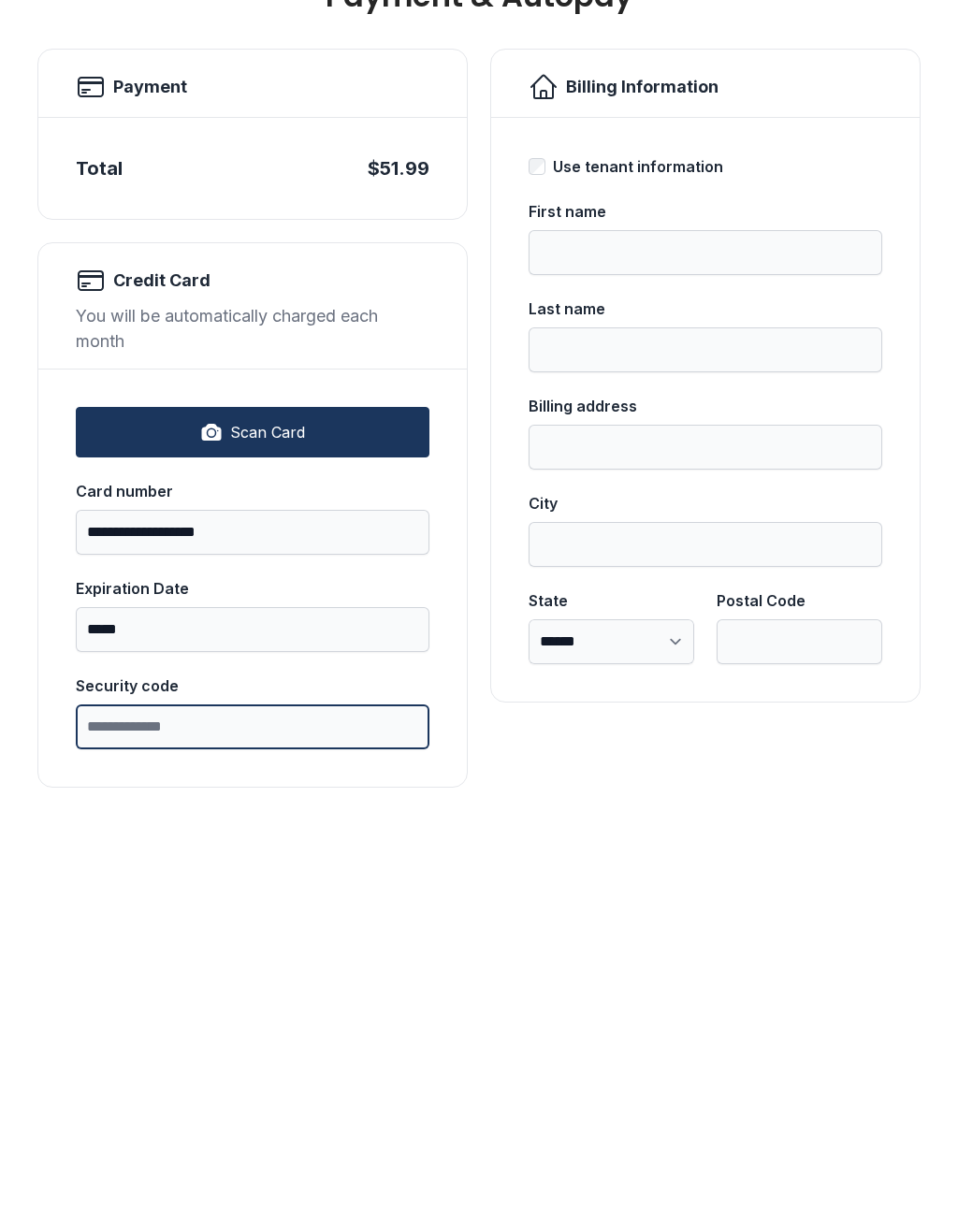
click at [275, 1058] on input "Security code" at bounding box center [252, 1080] width 353 height 45
type input "***"
click at [621, 793] on div "**********" at bounding box center [479, 746] width 958 height 941
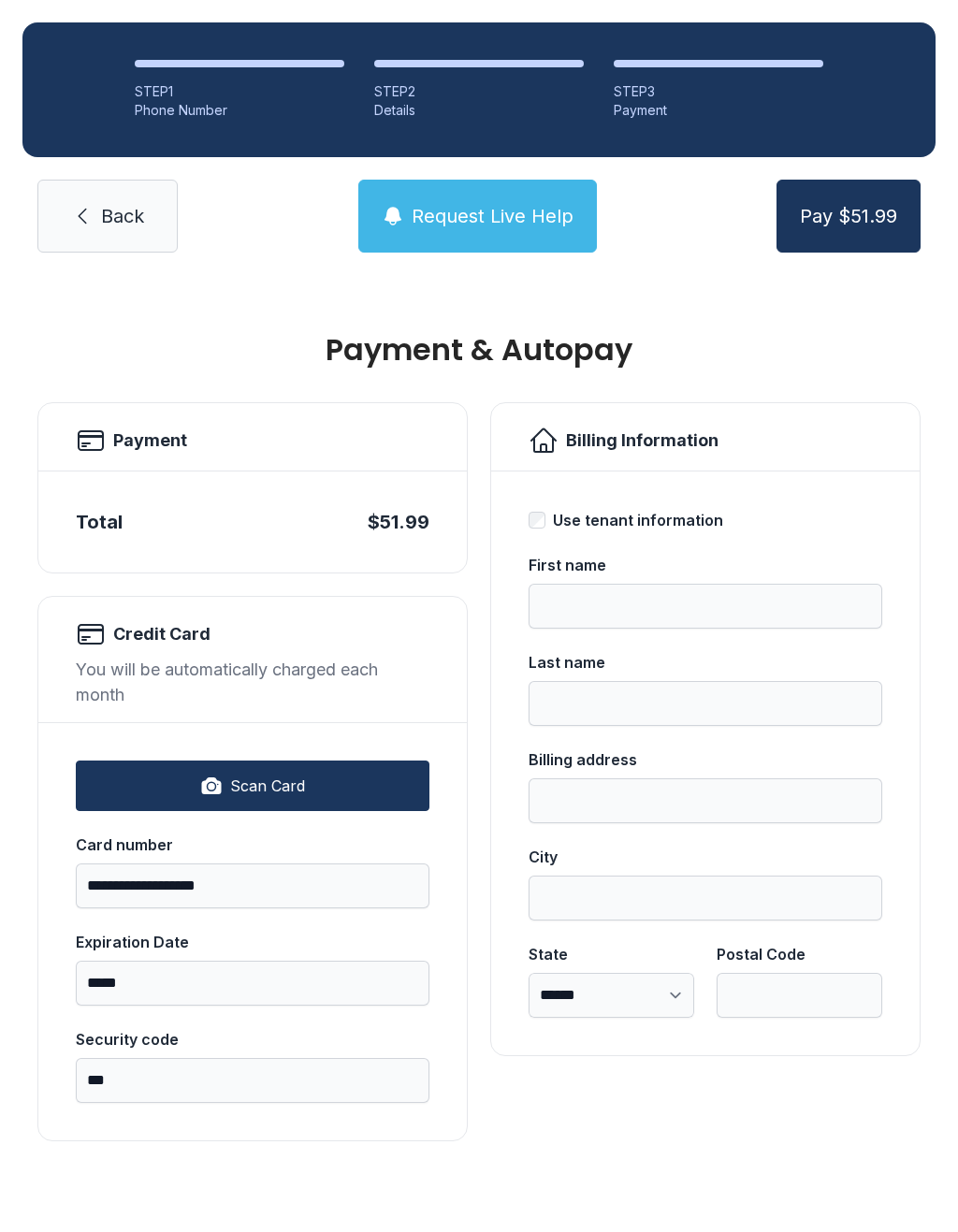
click at [815, 553] on div "First name" at bounding box center [705, 564] width 353 height 22
click at [815, 583] on input "First name" at bounding box center [705, 605] width 353 height 45
type input "****"
type input "**********"
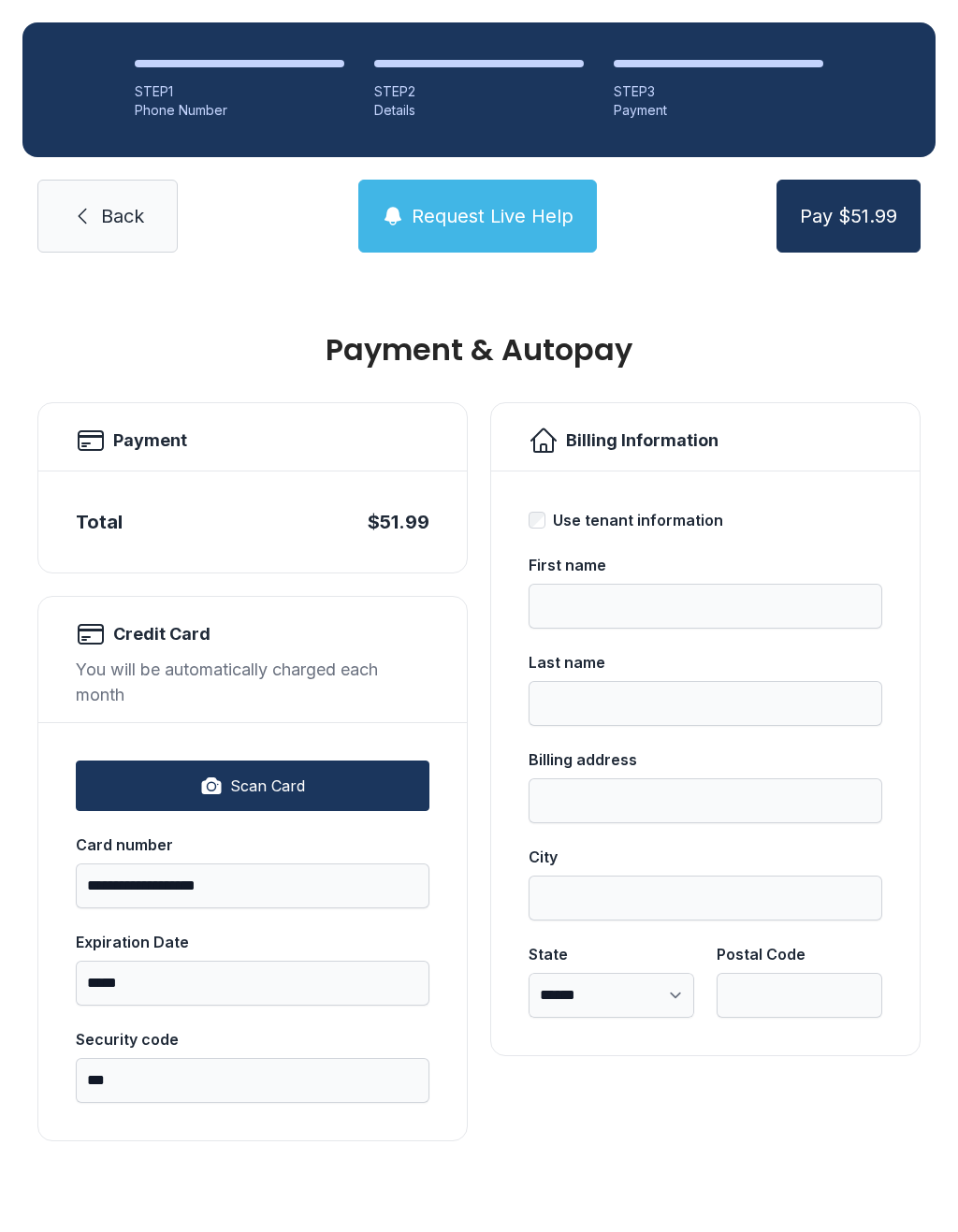
type input "*****"
select select "**"
type input "*****"
click at [876, 203] on span "Pay $51.99" at bounding box center [848, 216] width 97 height 26
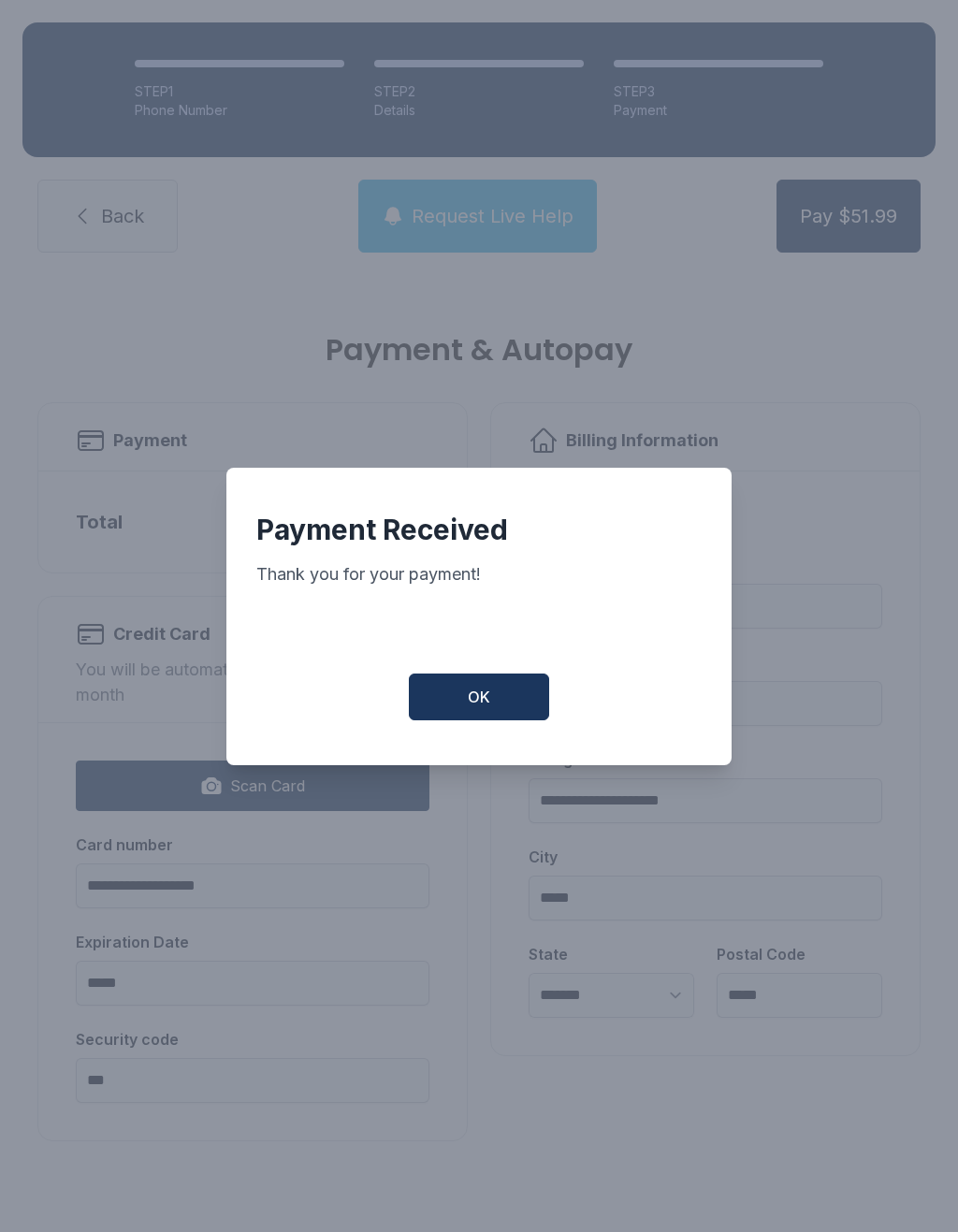
click at [502, 684] on button "OK" at bounding box center [479, 697] width 141 height 47
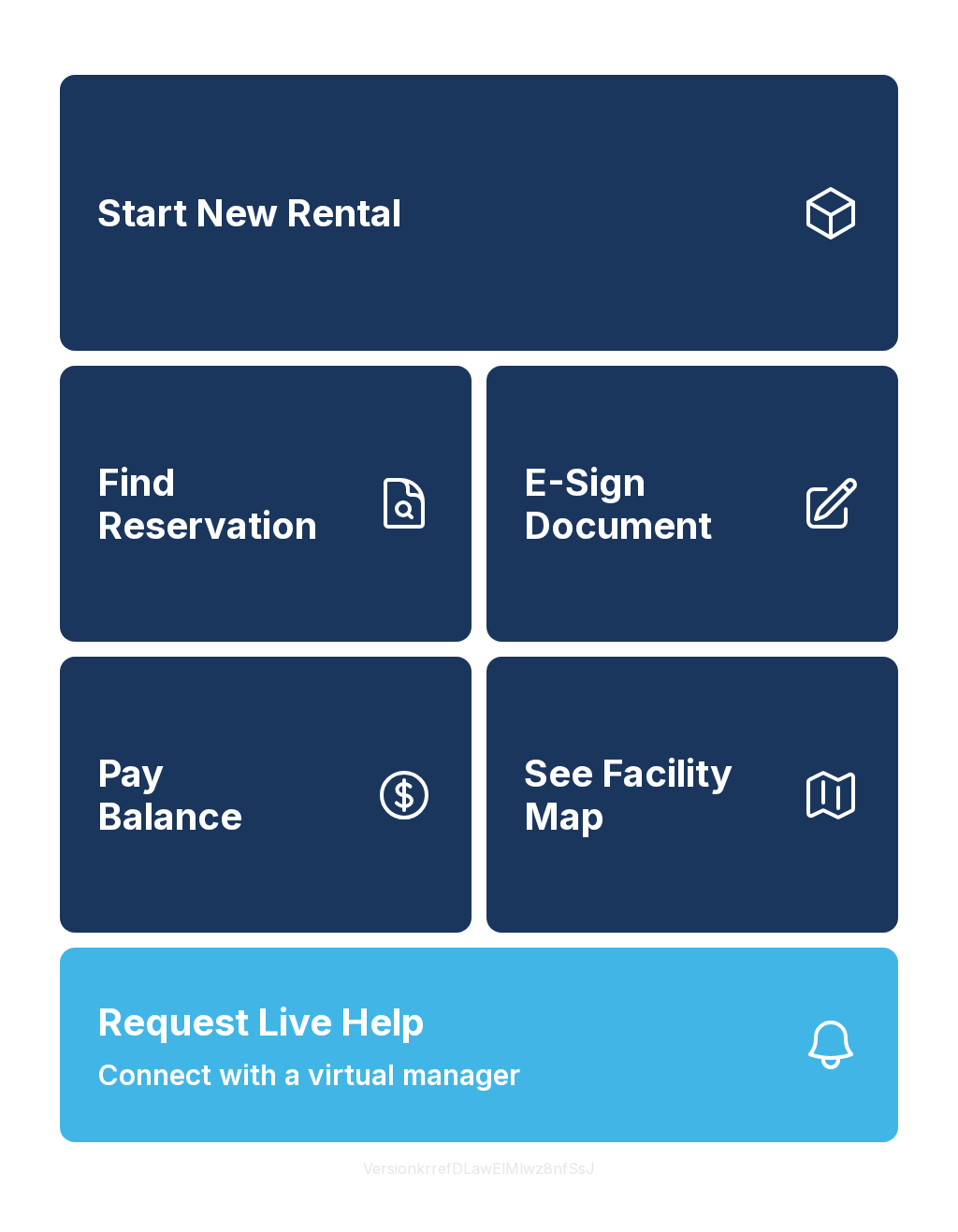
click at [292, 507] on span "Find Reservation" at bounding box center [228, 503] width 262 height 85
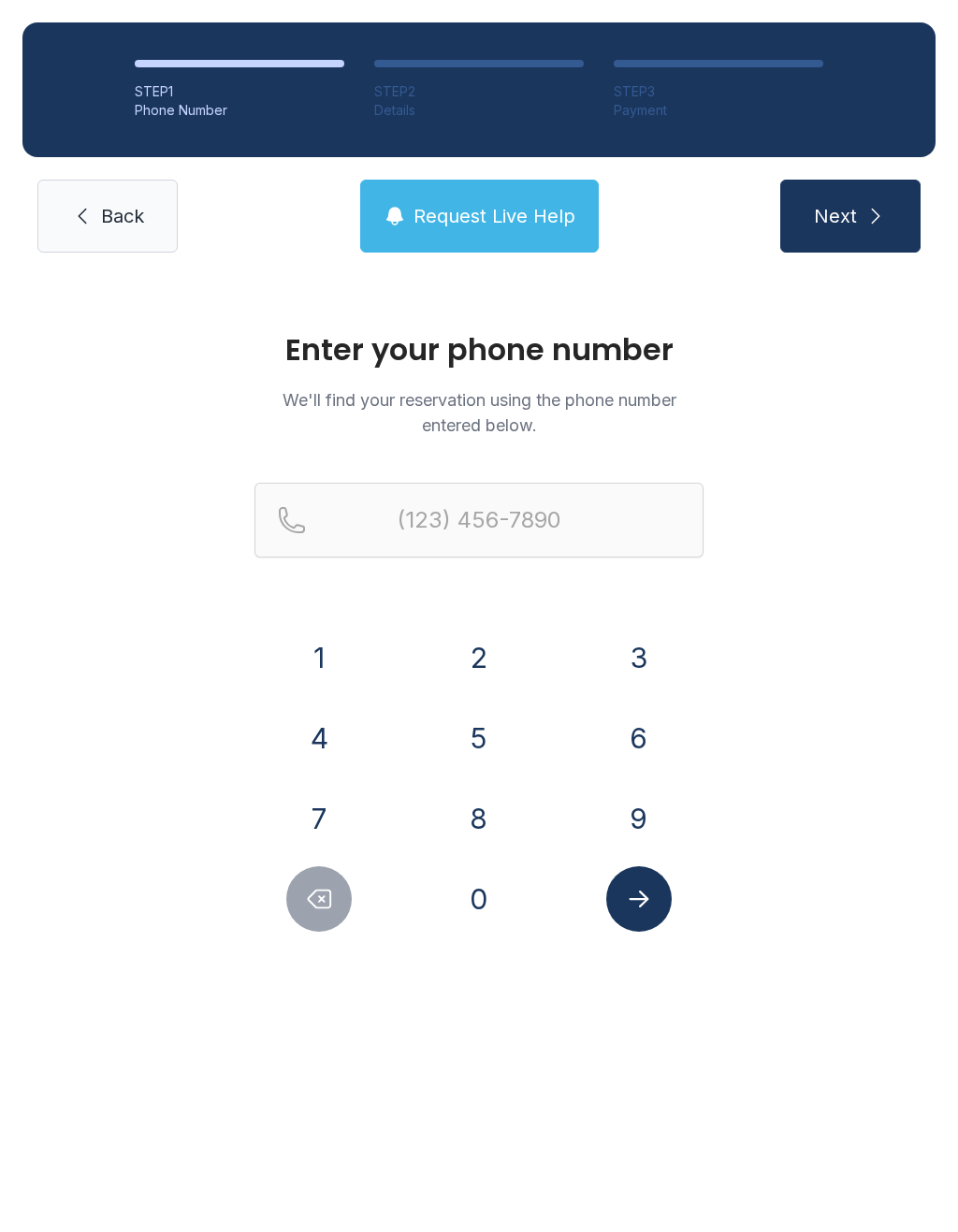
click at [131, 228] on span "Back" at bounding box center [122, 216] width 43 height 26
